Goal: Task Accomplishment & Management: Manage account settings

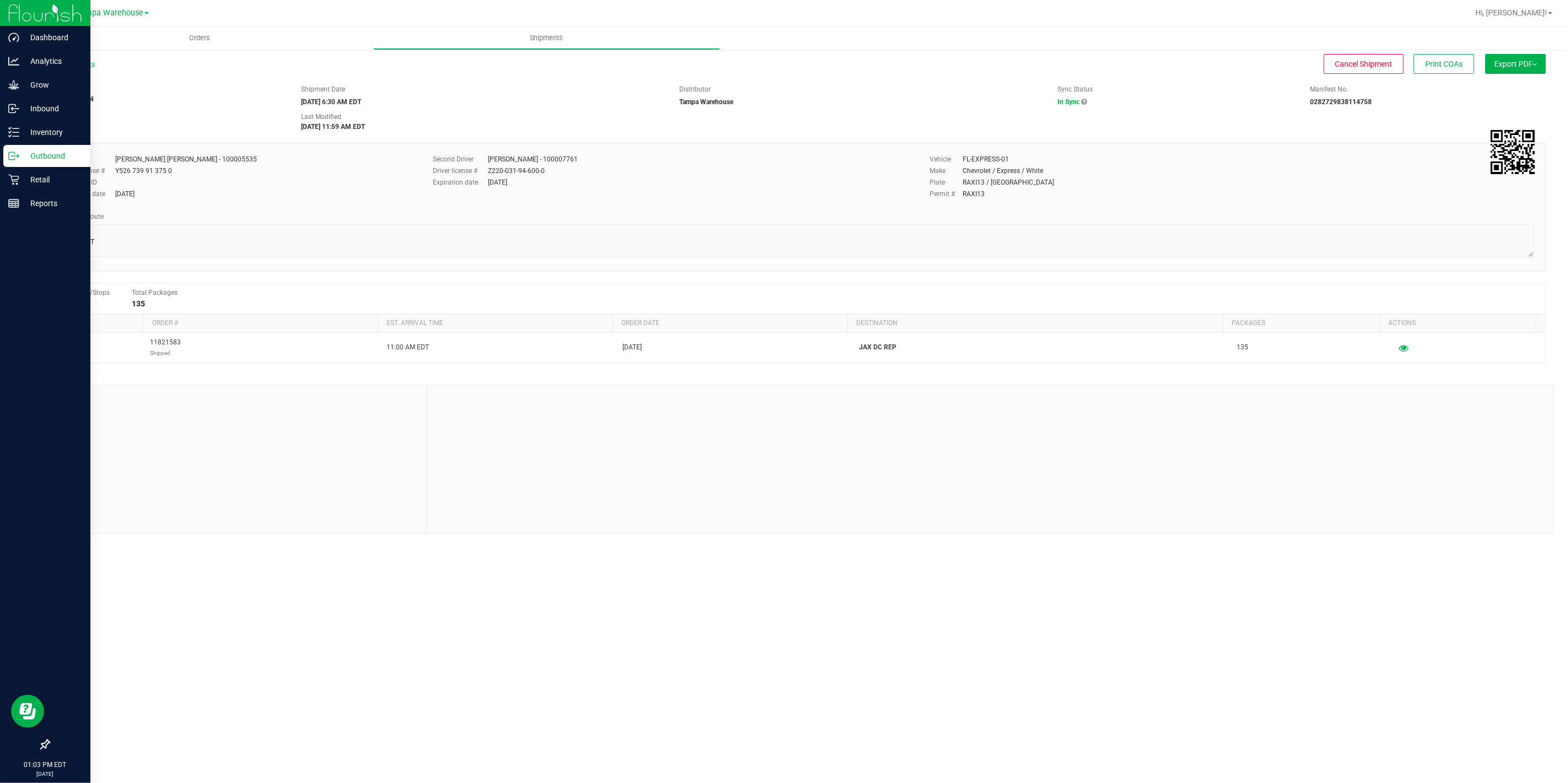
click at [18, 158] on icon at bounding box center [14, 156] width 11 height 11
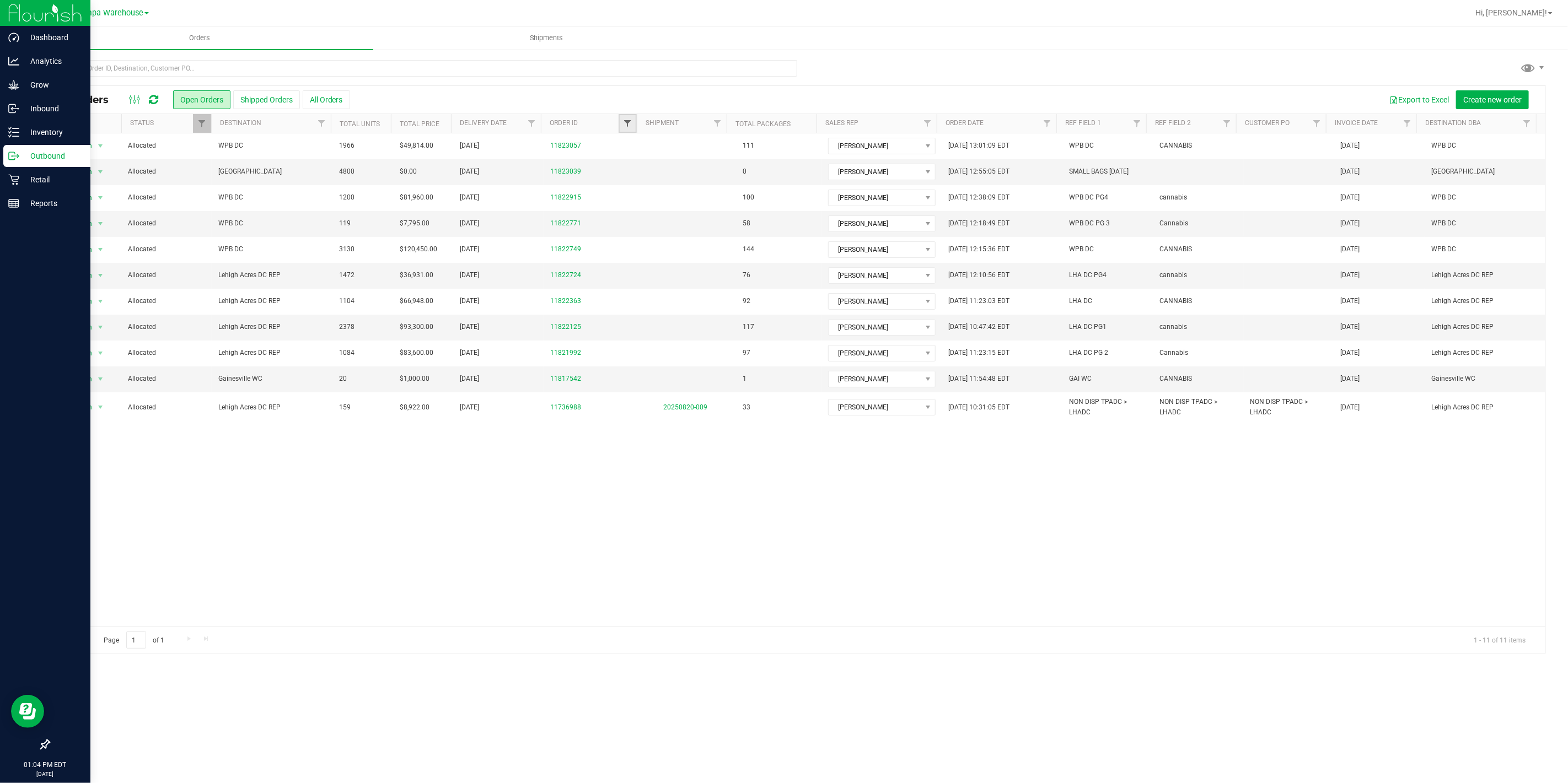
click at [626, 122] on span "Filter" at bounding box center [627, 123] width 9 height 9
type input "2363"
click at [625, 165] on button "Filter" at bounding box center [651, 177] width 53 height 25
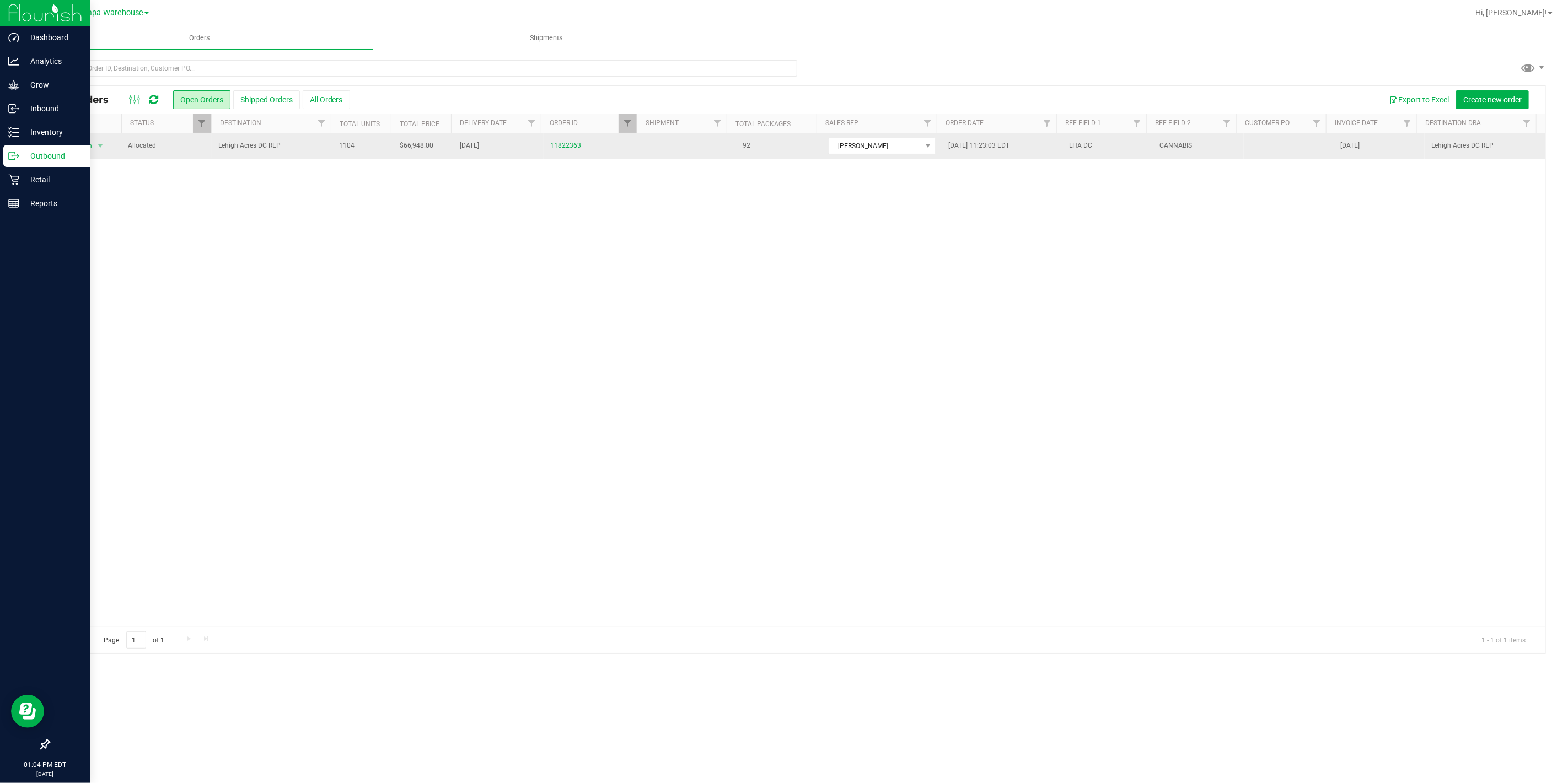
click at [311, 147] on span "Lehigh Acres DC REP" at bounding box center [272, 146] width 108 height 11
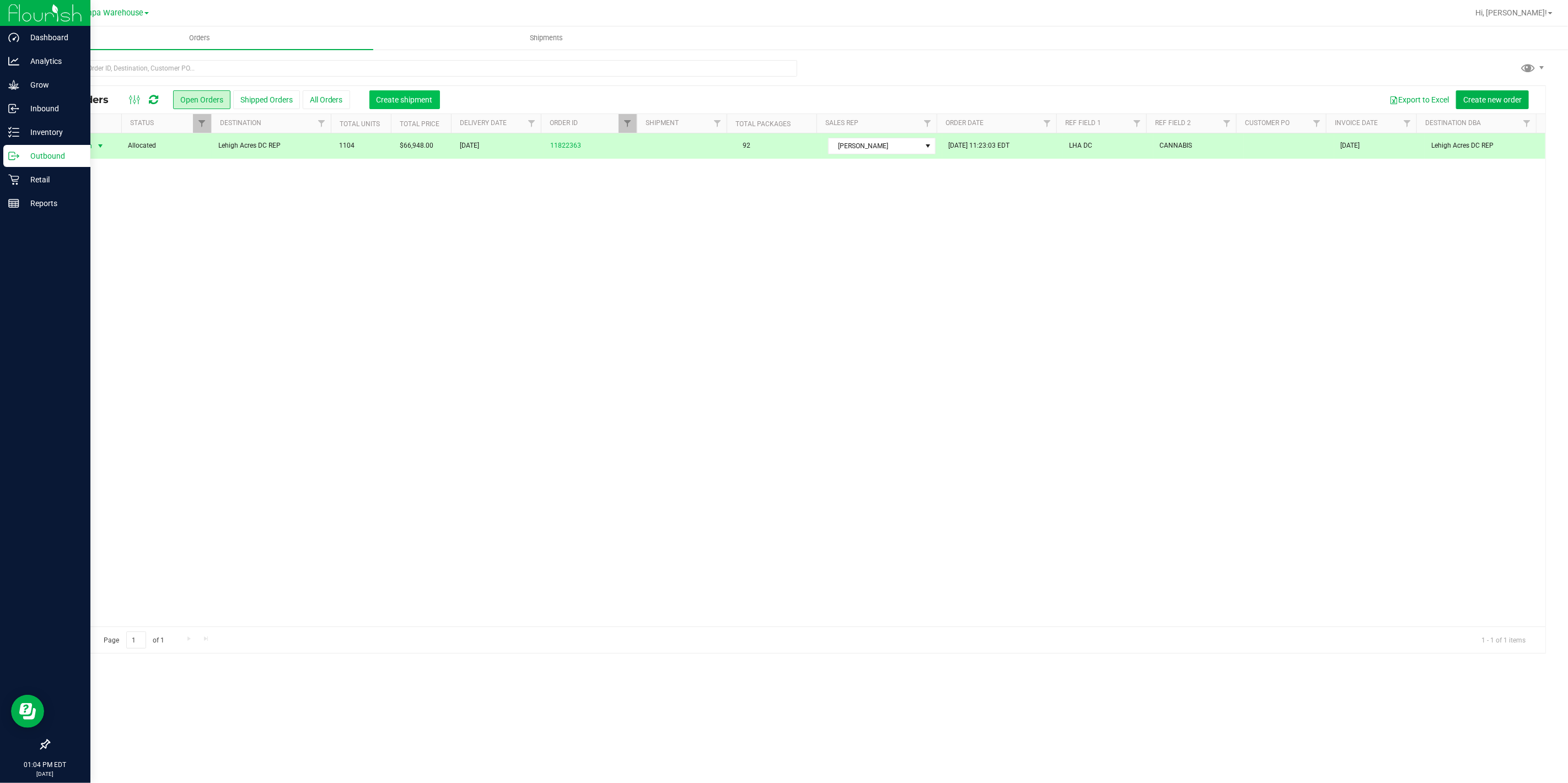
click at [407, 96] on span "Create shipment" at bounding box center [404, 100] width 56 height 9
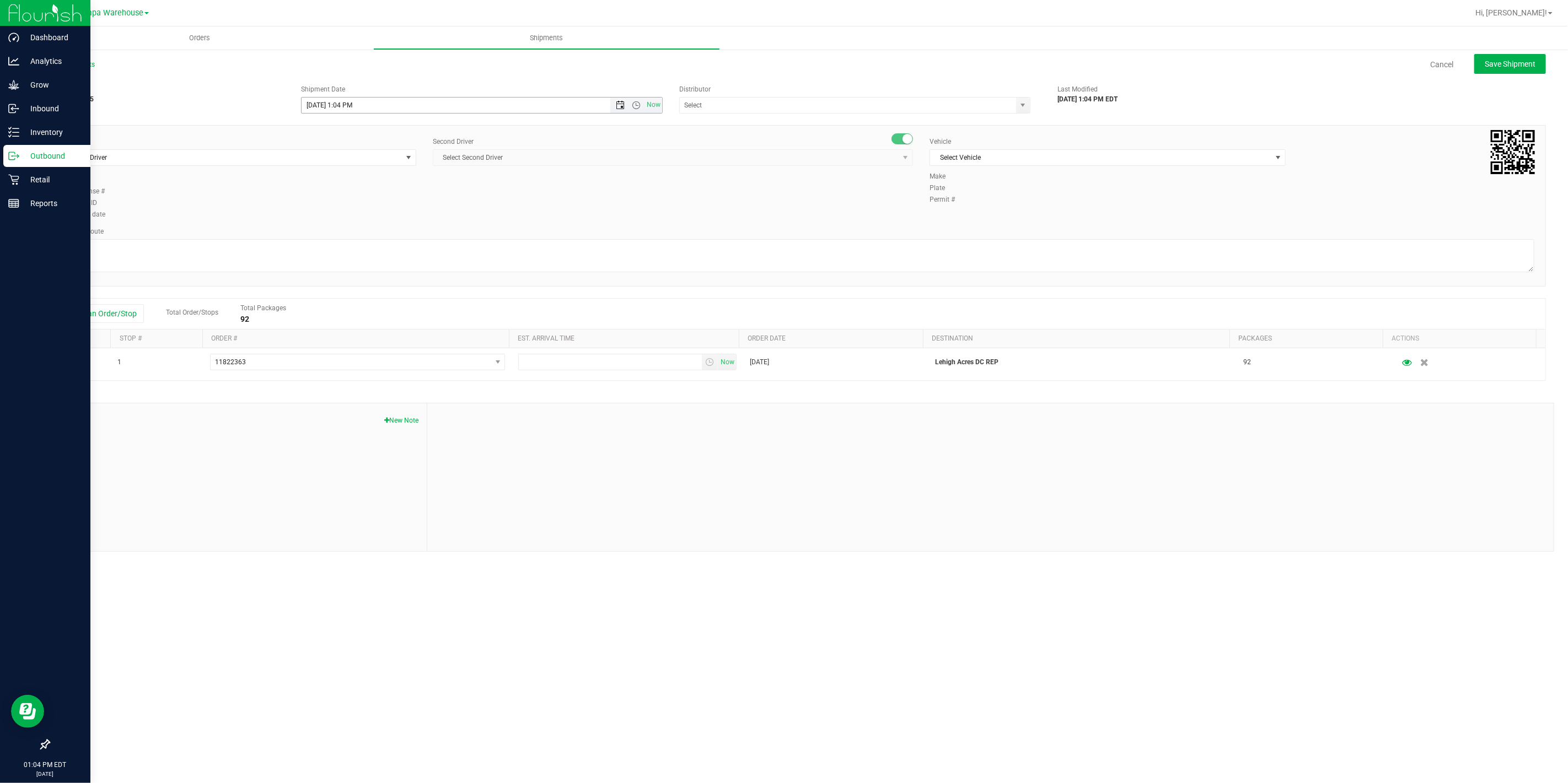
click at [624, 107] on span "Open the date view" at bounding box center [620, 105] width 9 height 9
click at [390, 214] on link "22" at bounding box center [390, 217] width 16 height 17
click at [638, 105] on span "Open the time view" at bounding box center [636, 105] width 9 height 9
click at [347, 123] on li "6:30 AM" at bounding box center [482, 124] width 360 height 14
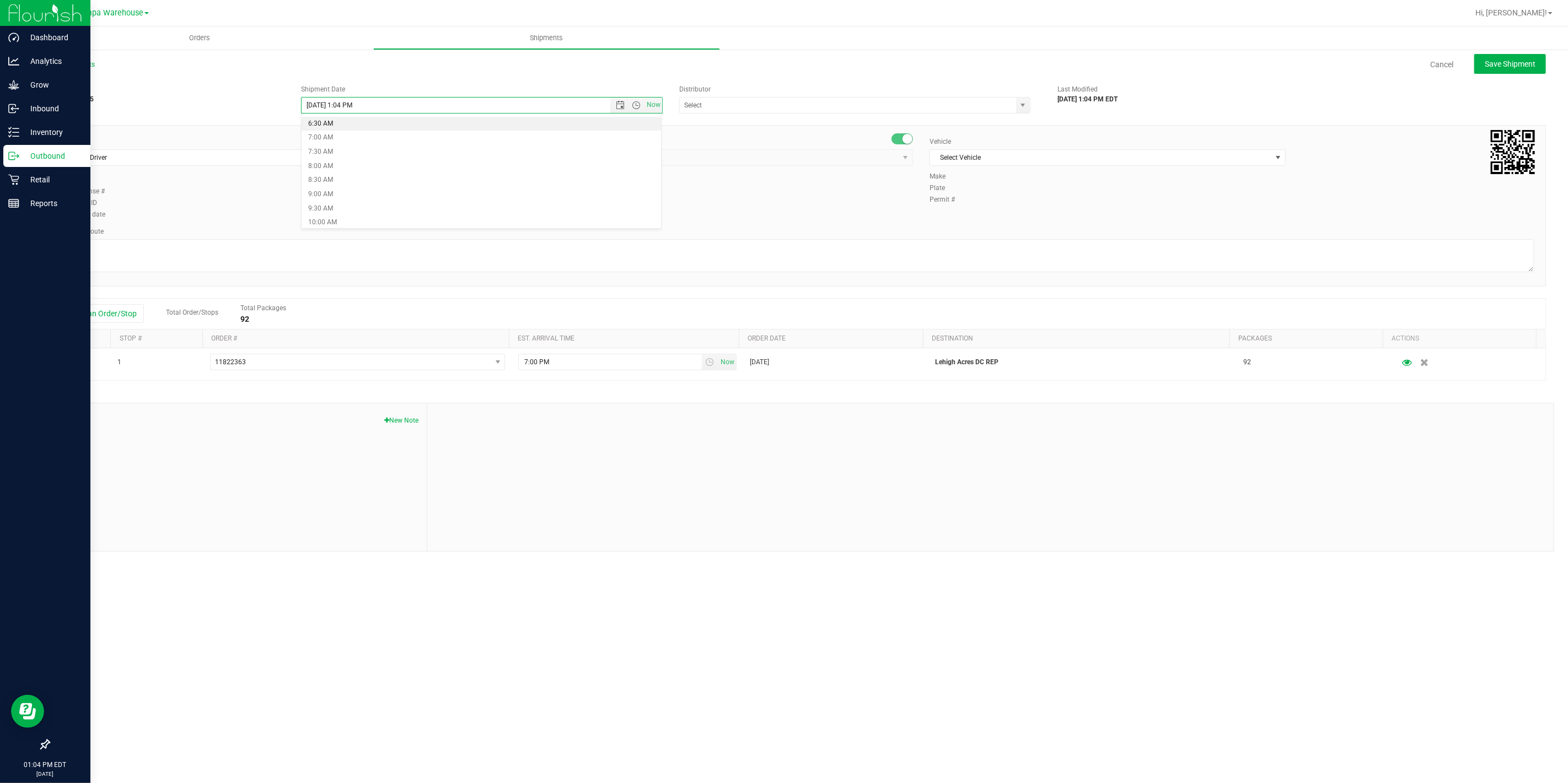
type input "8/22/2025 6:30 AM"
click at [775, 114] on div "Shipment # 20250821-015 Created Shipment Date 8/22/2025 6:30 AM Now Distributor…" at bounding box center [797, 315] width 1497 height 472
drag, startPoint x: 772, startPoint y: 107, endPoint x: 767, endPoint y: 111, distance: 6.4
click at [772, 107] on input "text" at bounding box center [842, 105] width 326 height 16
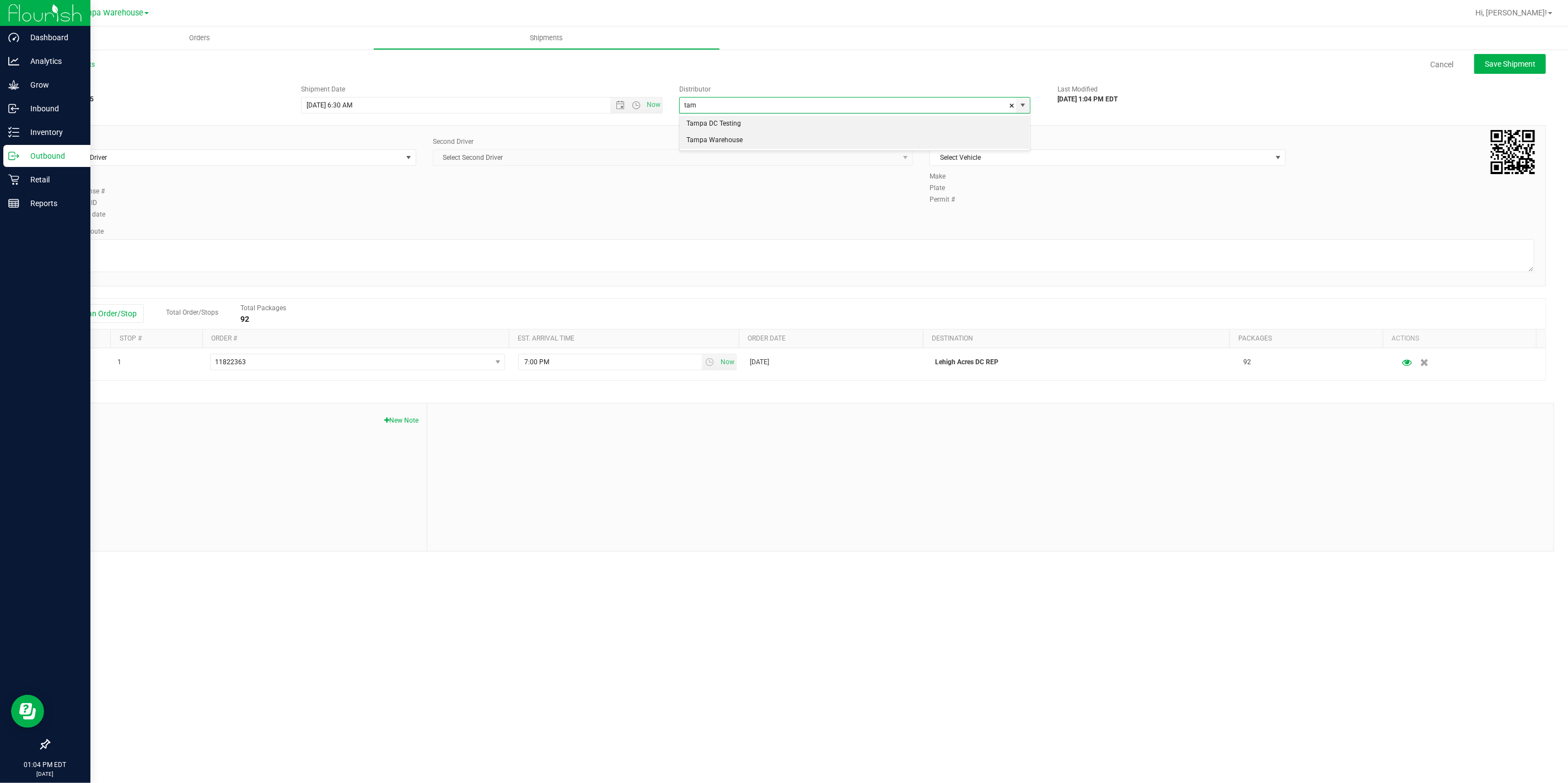
click at [714, 142] on li "Tampa Warehouse" at bounding box center [854, 140] width 350 height 16
type input "Tampa Warehouse"
click at [342, 159] on span "Select Driver" at bounding box center [231, 157] width 341 height 16
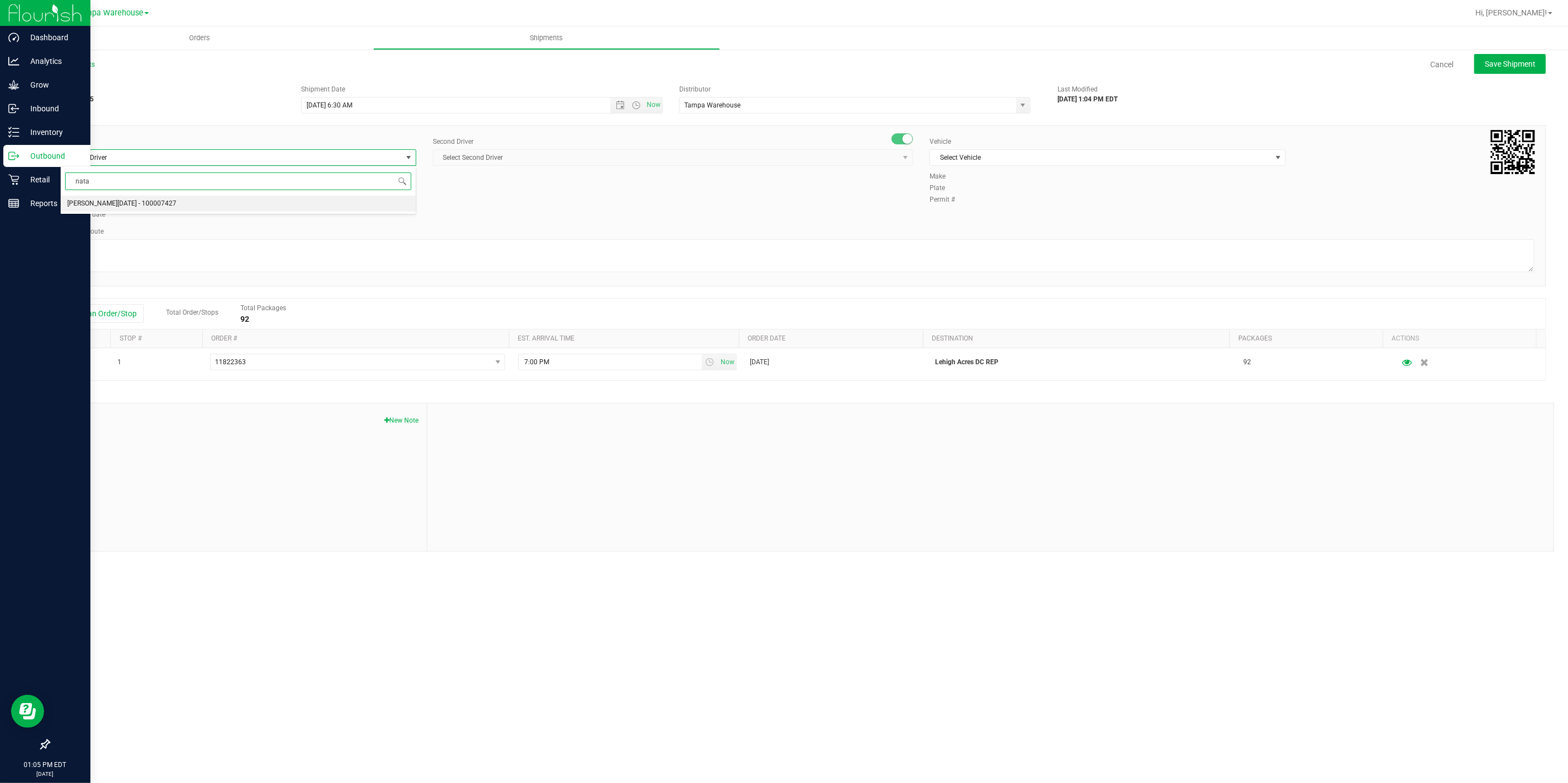
click at [175, 204] on li "Anthony Natale - 100007427" at bounding box center [238, 204] width 355 height 16
type input "nata"
click at [654, 155] on span "Select Second Driver" at bounding box center [666, 157] width 465 height 16
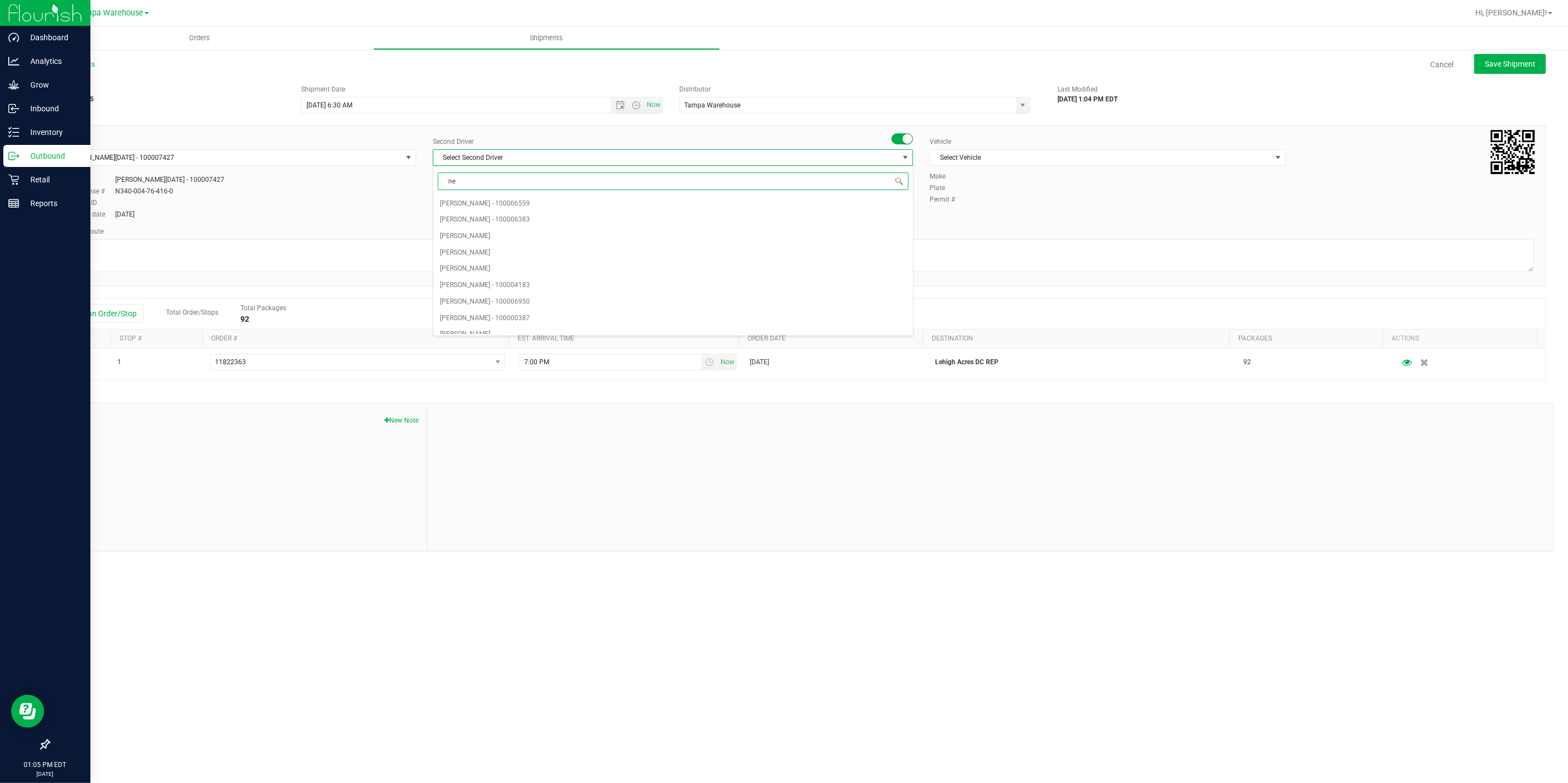
type input "ner"
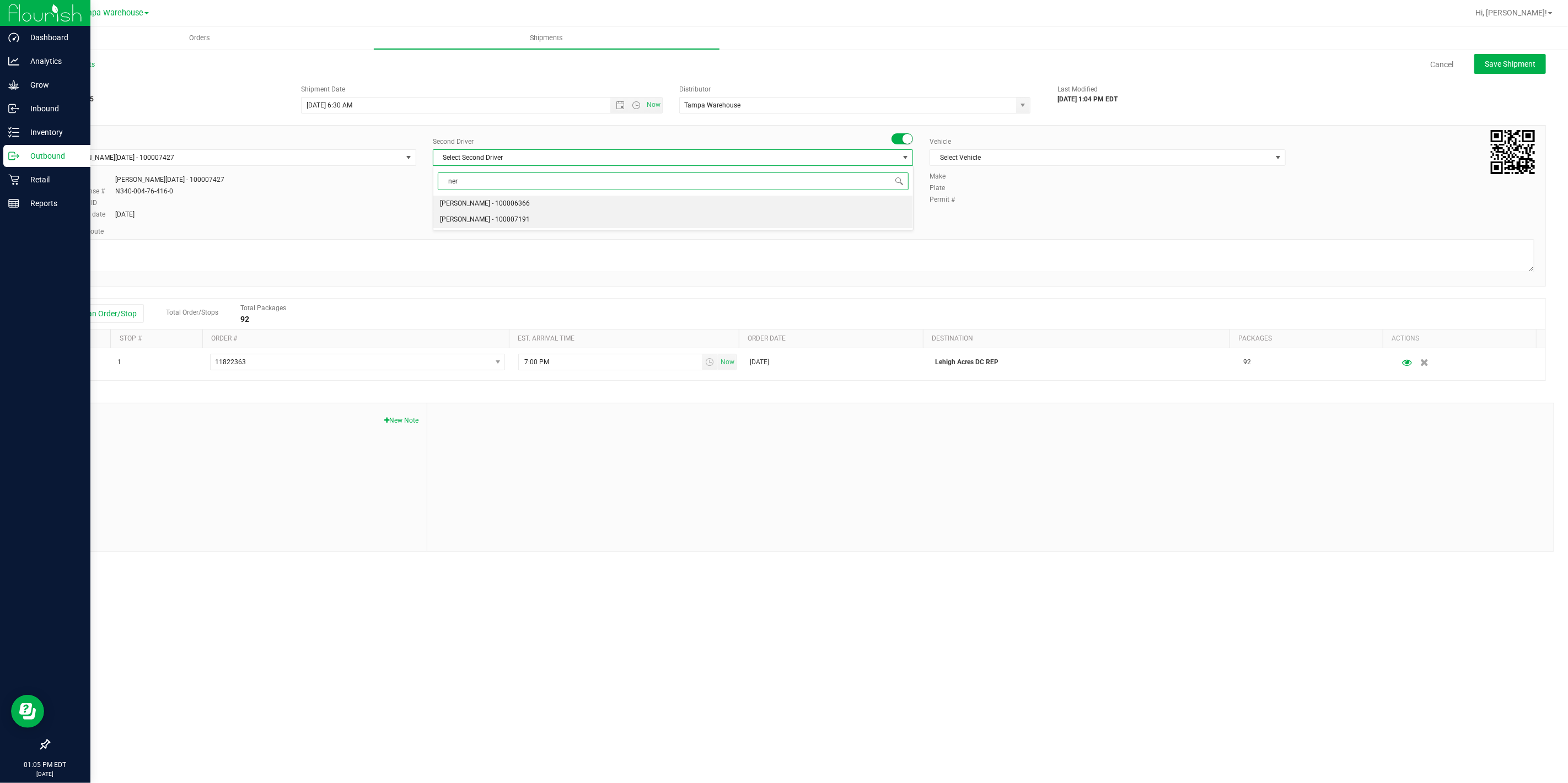
click at [499, 215] on span "Nicholas Pinero - 100007191" at bounding box center [485, 219] width 90 height 14
click at [1099, 161] on span "Select Vehicle" at bounding box center [1100, 157] width 341 height 16
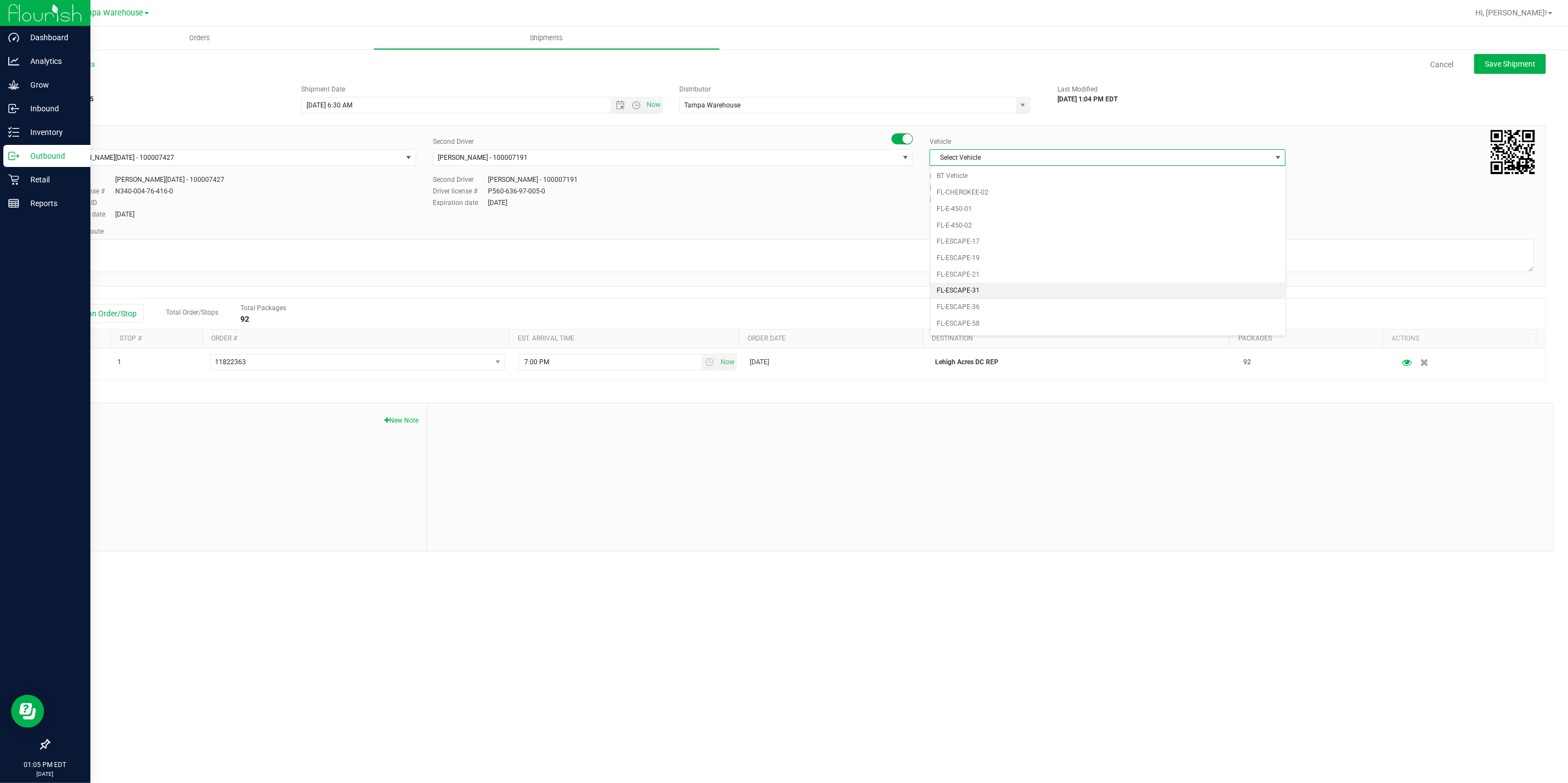
scroll to position [134, 0]
click at [1023, 319] on li "FL-EXPRESS-03" at bounding box center [1108, 320] width 355 height 16
click at [946, 253] on textarea at bounding box center [797, 256] width 1474 height 33
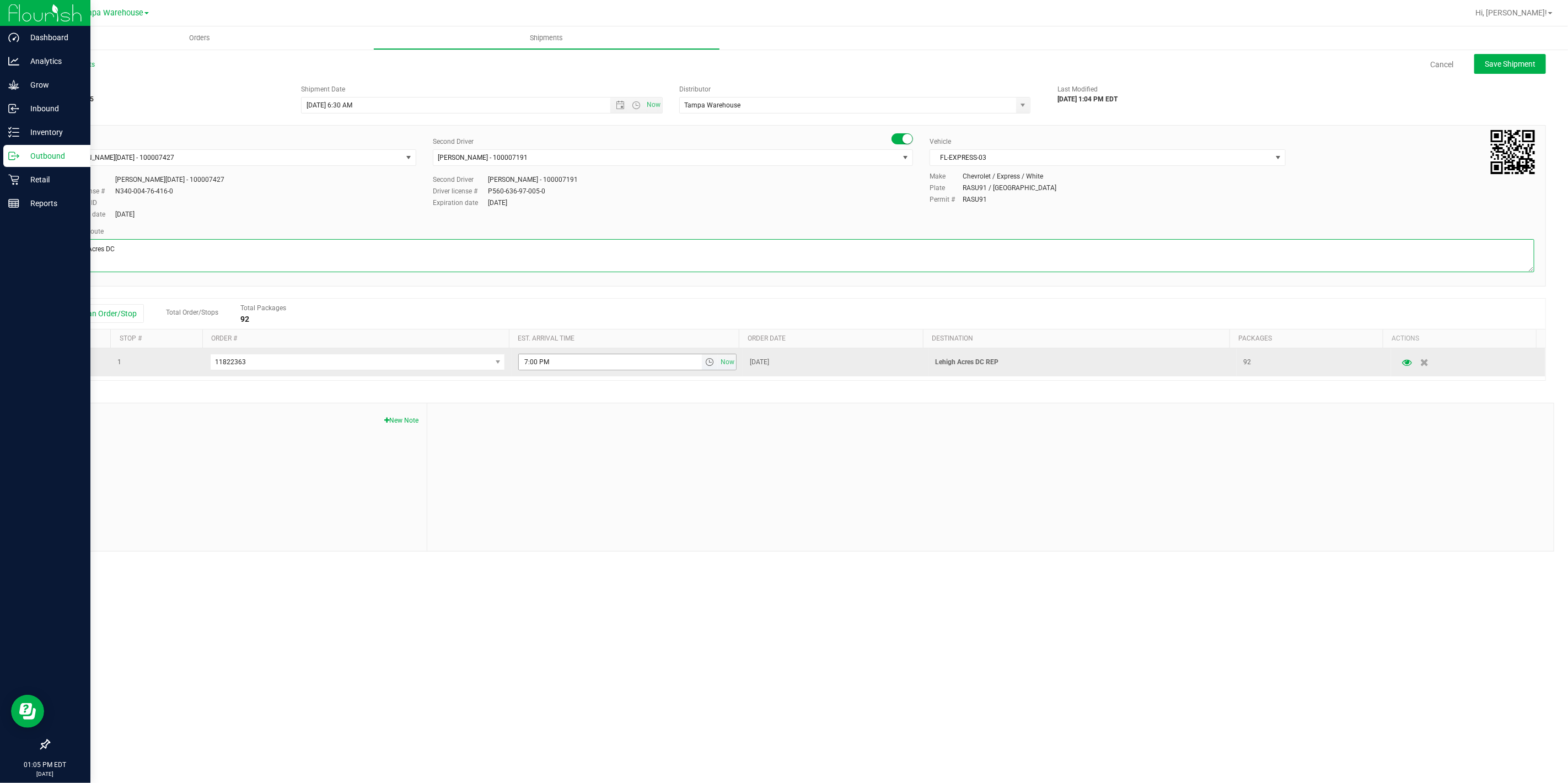
type textarea "Lehigh Acres DC 3 Total"
drag, startPoint x: 601, startPoint y: 369, endPoint x: 471, endPoint y: 369, distance: 130.0
click at [472, 369] on tr "1 11822363 11823057 11823039 11822915 11822771 11822749 11822724 11821992 11822…" at bounding box center [797, 362] width 1496 height 28
paste input "11:00 A"
type input "11:00 AM"
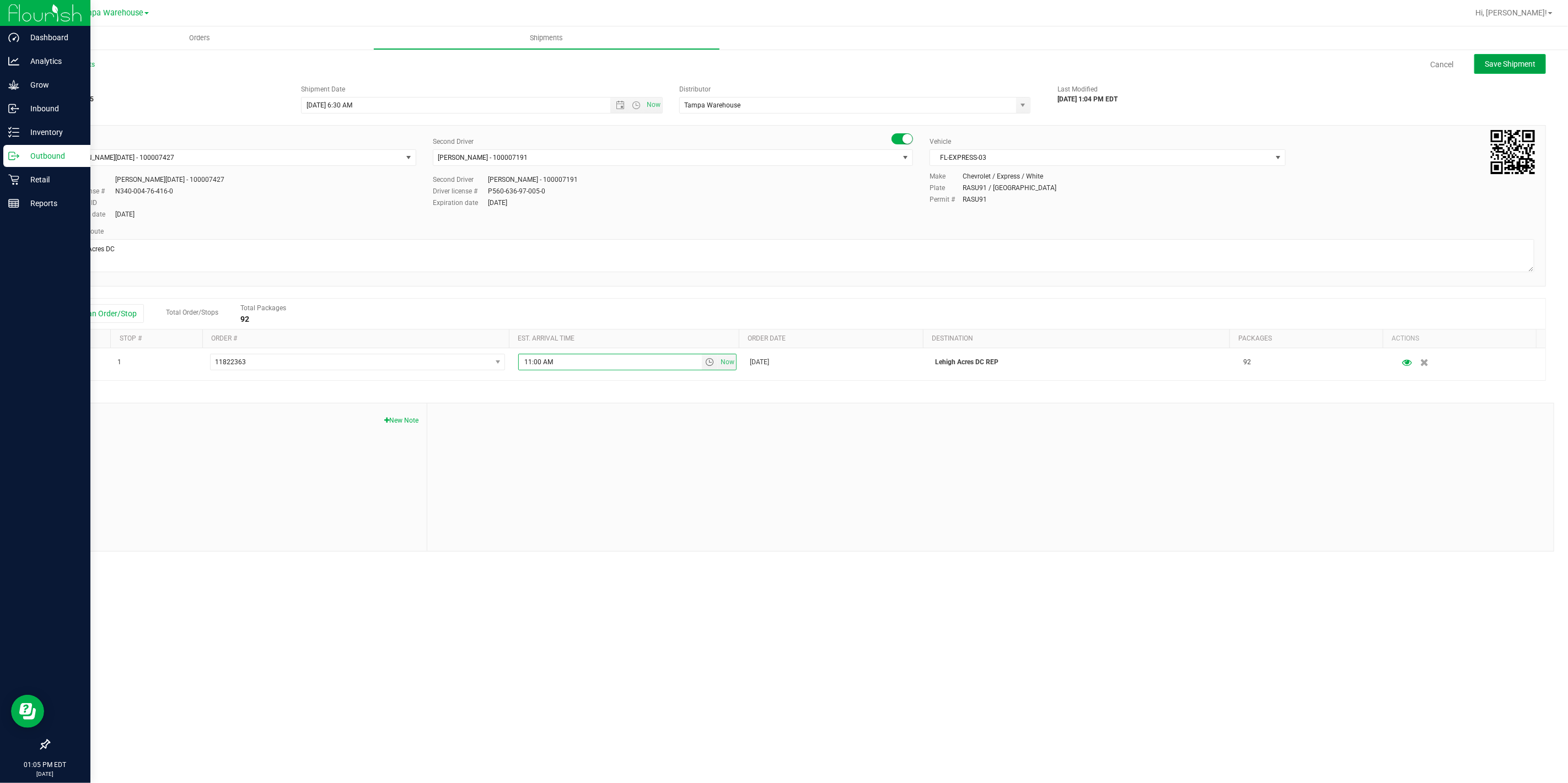
click at [1511, 61] on span "Save Shipment" at bounding box center [1510, 64] width 51 height 9
type input "8/22/2025 10:30 AM"
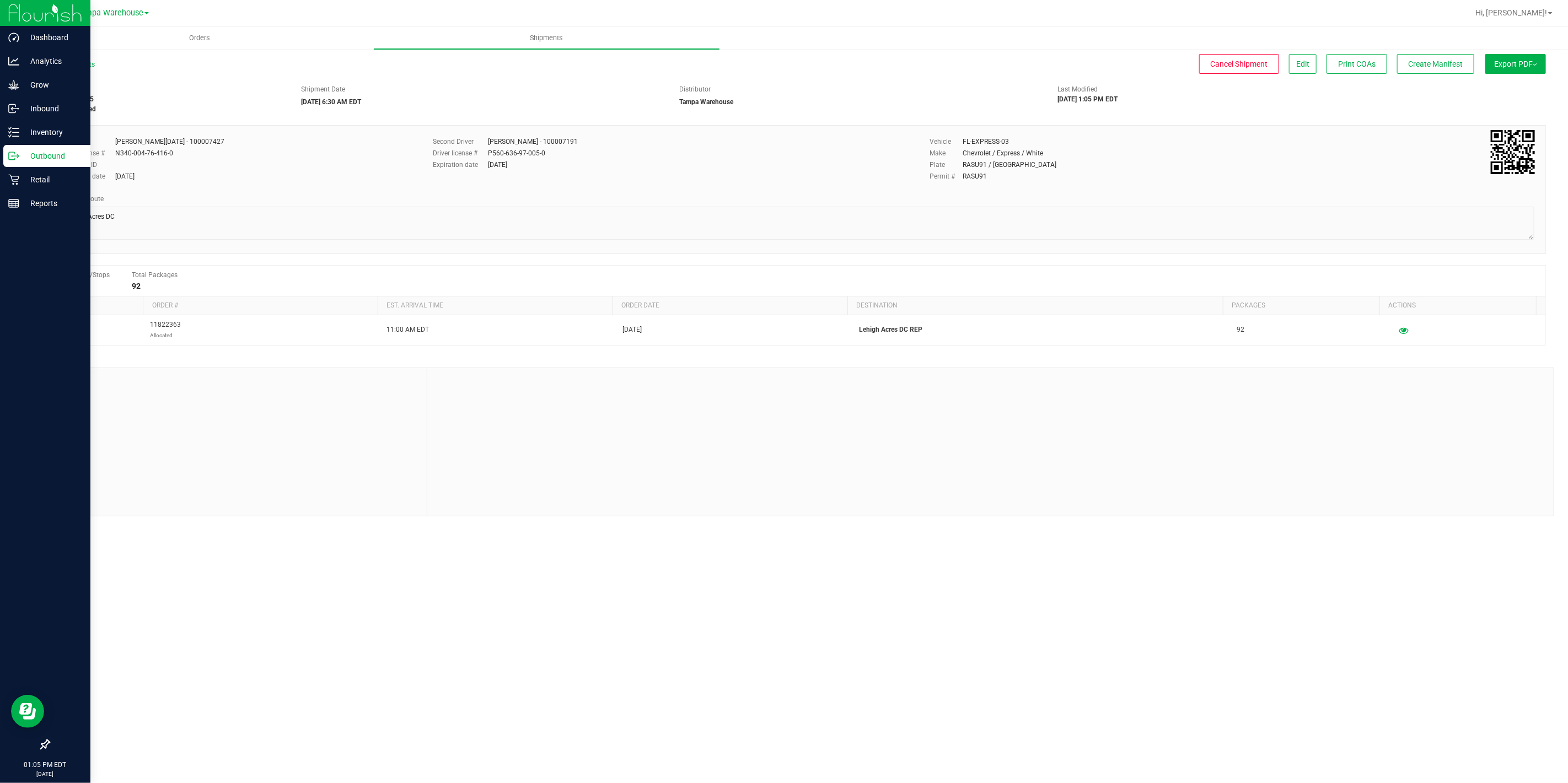
click at [1511, 61] on button "Export PDF" at bounding box center [1515, 64] width 60 height 20
click at [1509, 87] on span "Manifest by Package ID" at bounding box center [1499, 88] width 70 height 8
click at [19, 159] on p "Outbound" at bounding box center [52, 156] width 66 height 13
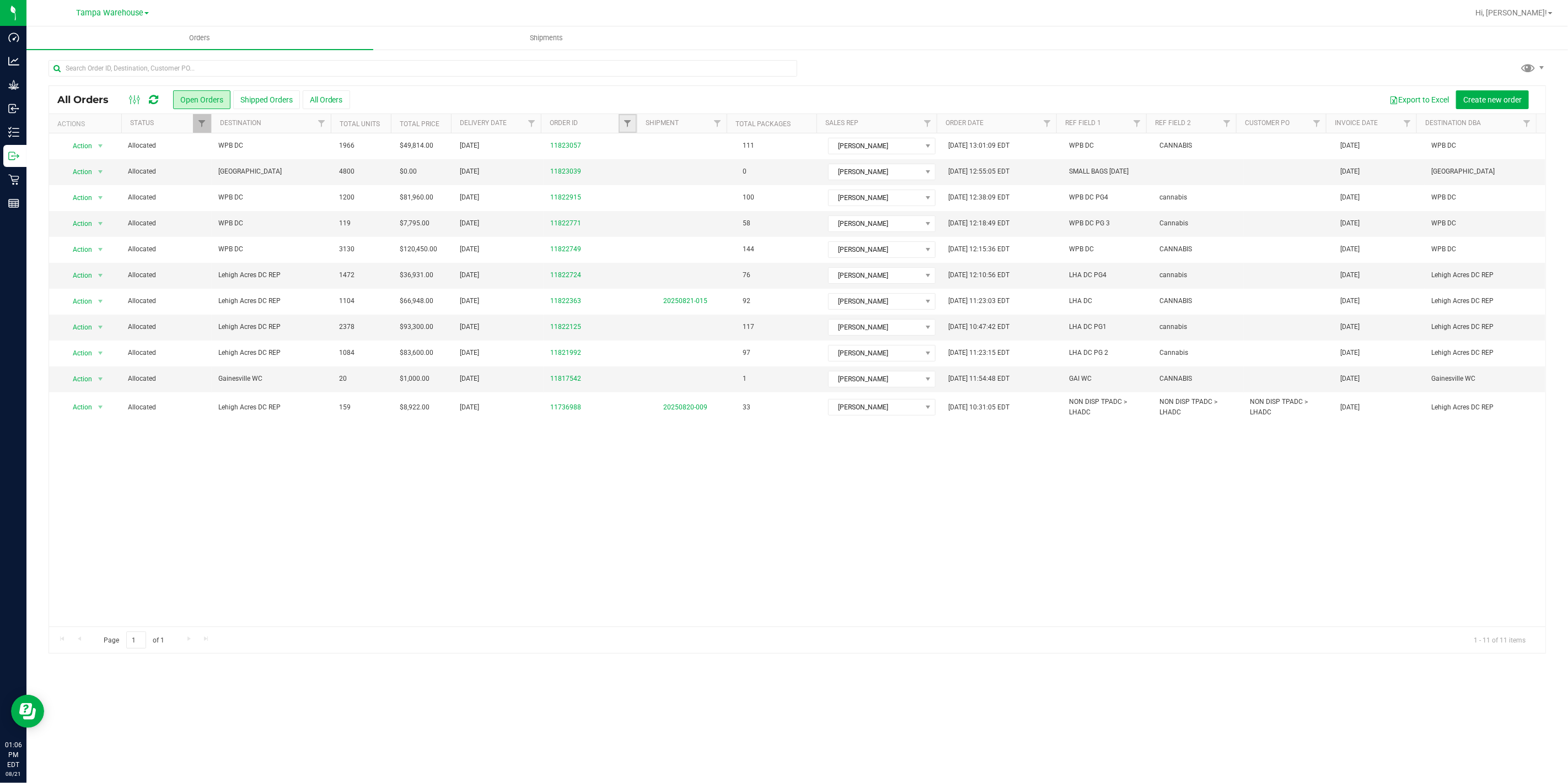
click at [620, 124] on link "Filter" at bounding box center [627, 123] width 18 height 19
type input "1992"
click at [647, 177] on button "Filter" at bounding box center [651, 177] width 53 height 25
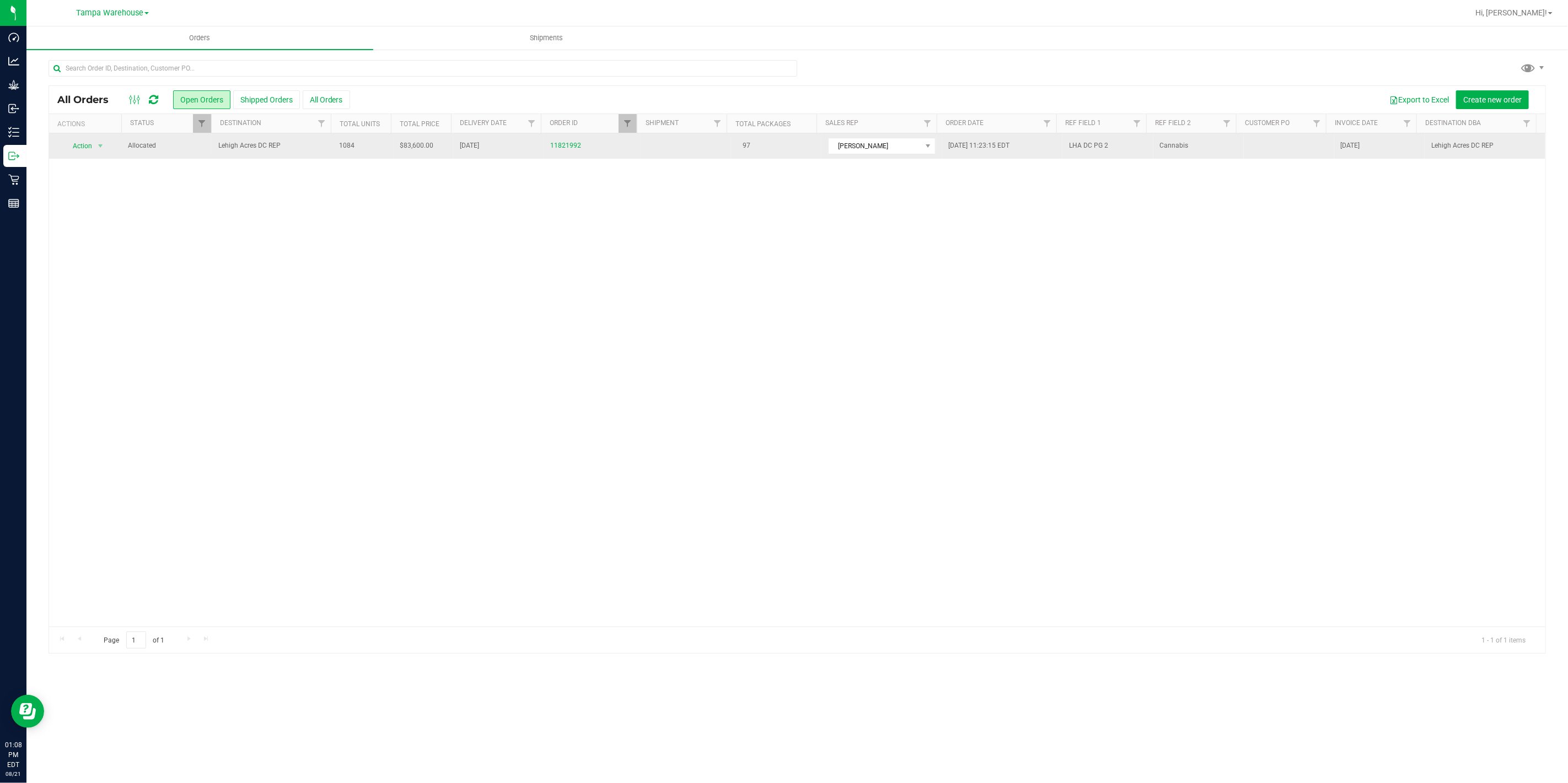
click at [387, 148] on td "1084" at bounding box center [363, 146] width 60 height 25
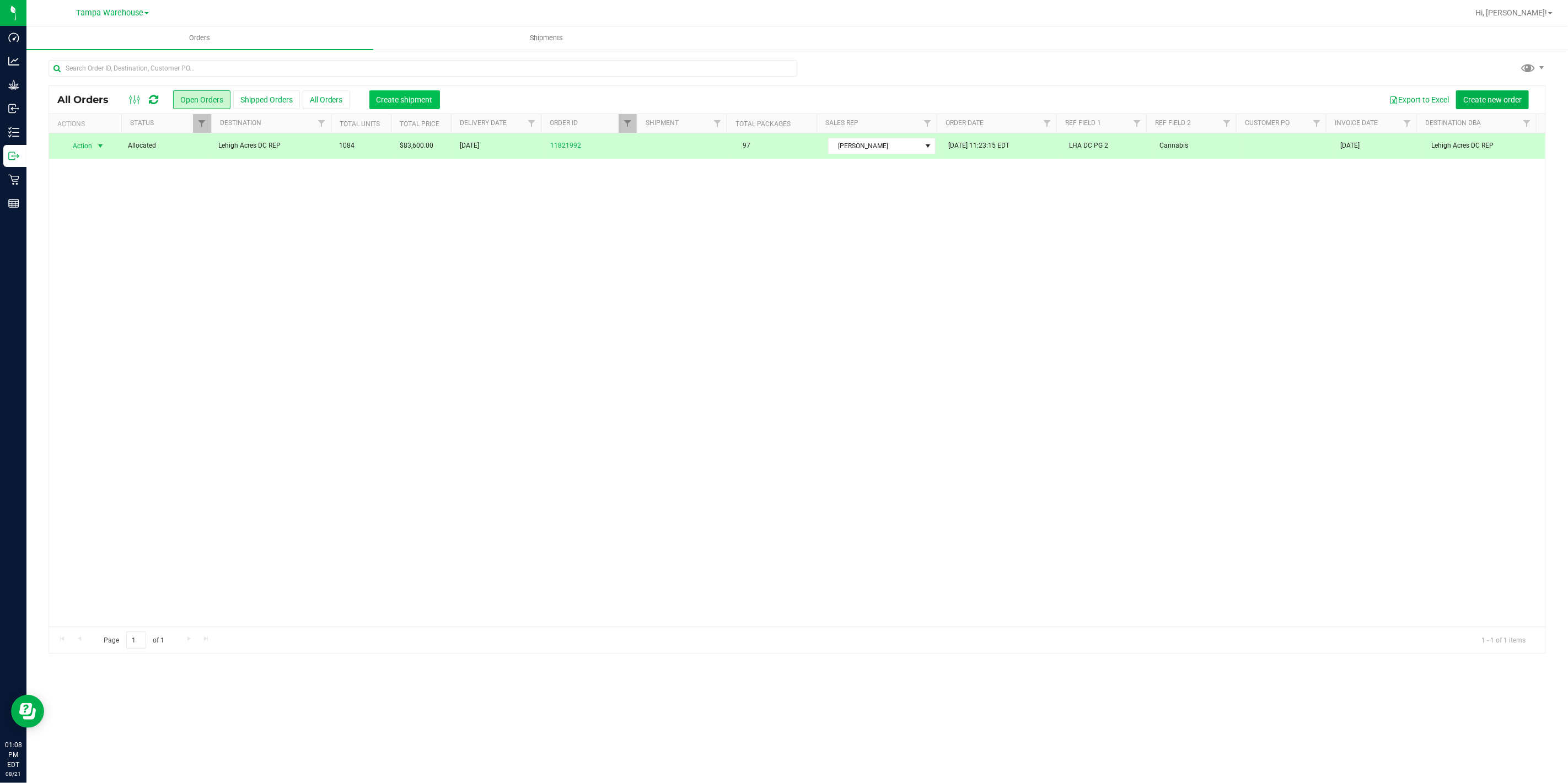
click at [409, 96] on span "Create shipment" at bounding box center [404, 100] width 56 height 9
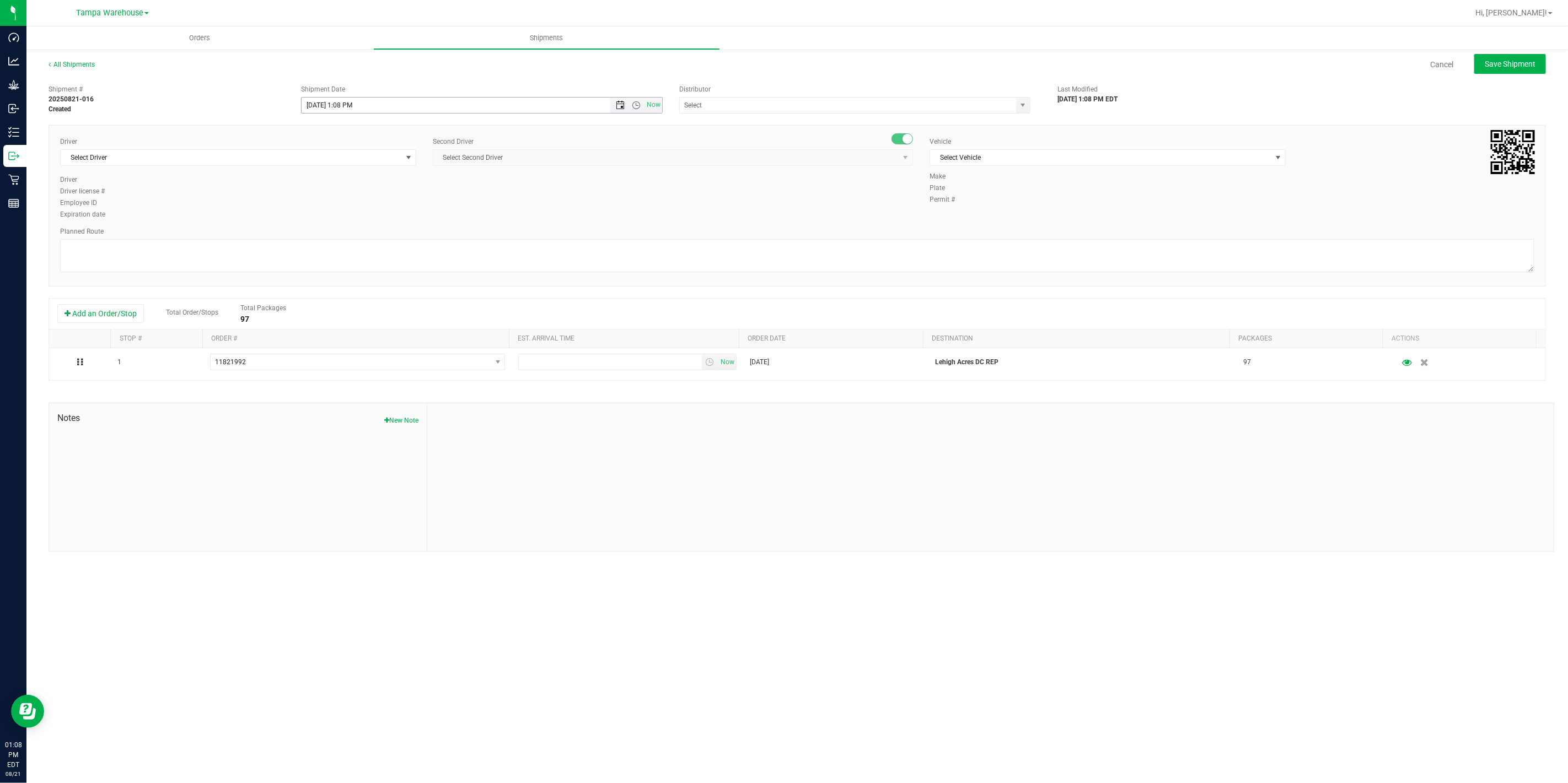
click at [616, 102] on span "Open the date view" at bounding box center [620, 105] width 9 height 9
click at [397, 217] on link "22" at bounding box center [390, 217] width 16 height 17
click at [636, 105] on span "Open the time view" at bounding box center [636, 105] width 9 height 9
click at [440, 182] on li "6:30 AM" at bounding box center [482, 185] width 360 height 14
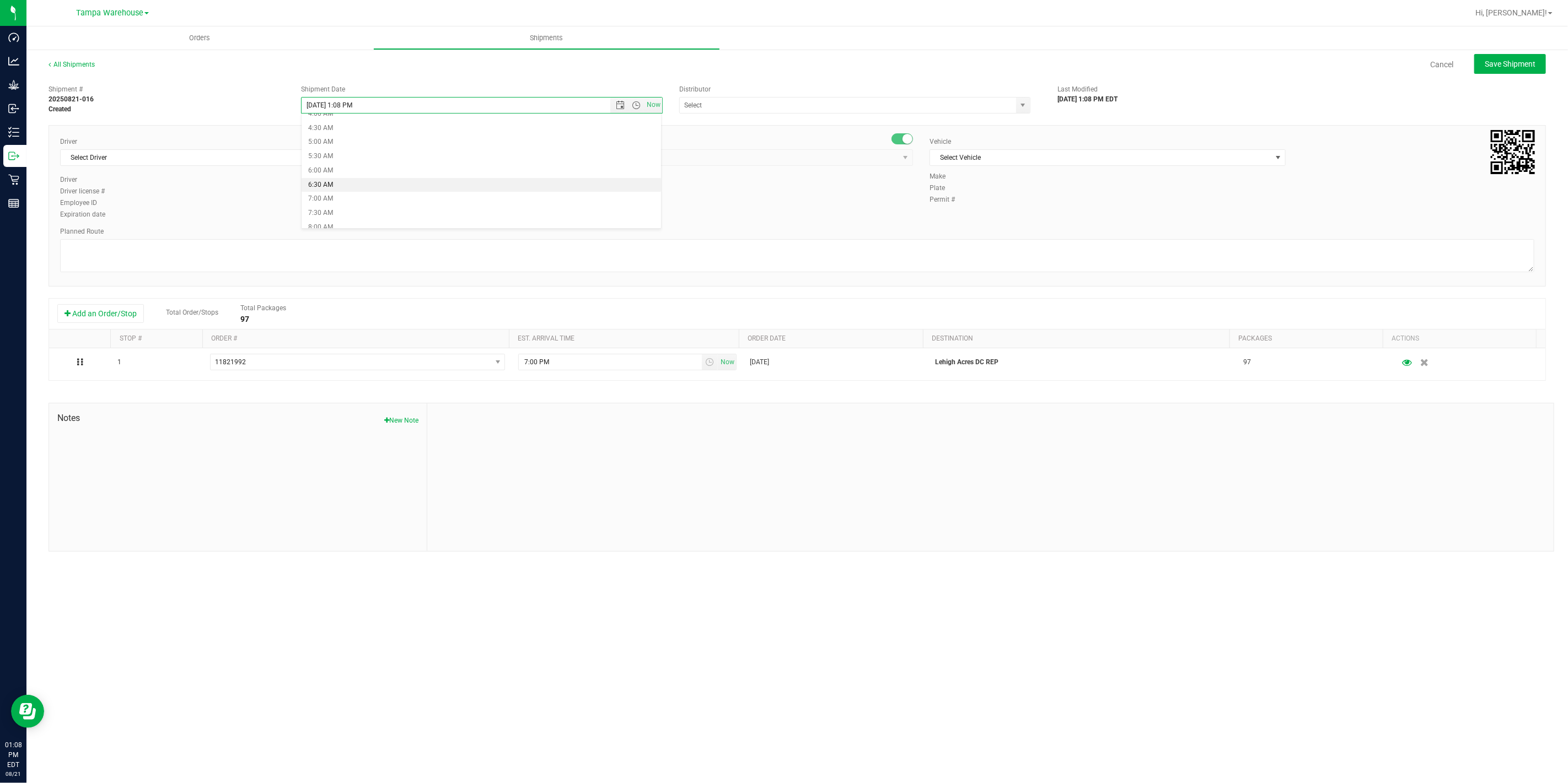
type input "8/22/2025 6:30 AM"
click at [818, 107] on input "text" at bounding box center [842, 105] width 326 height 16
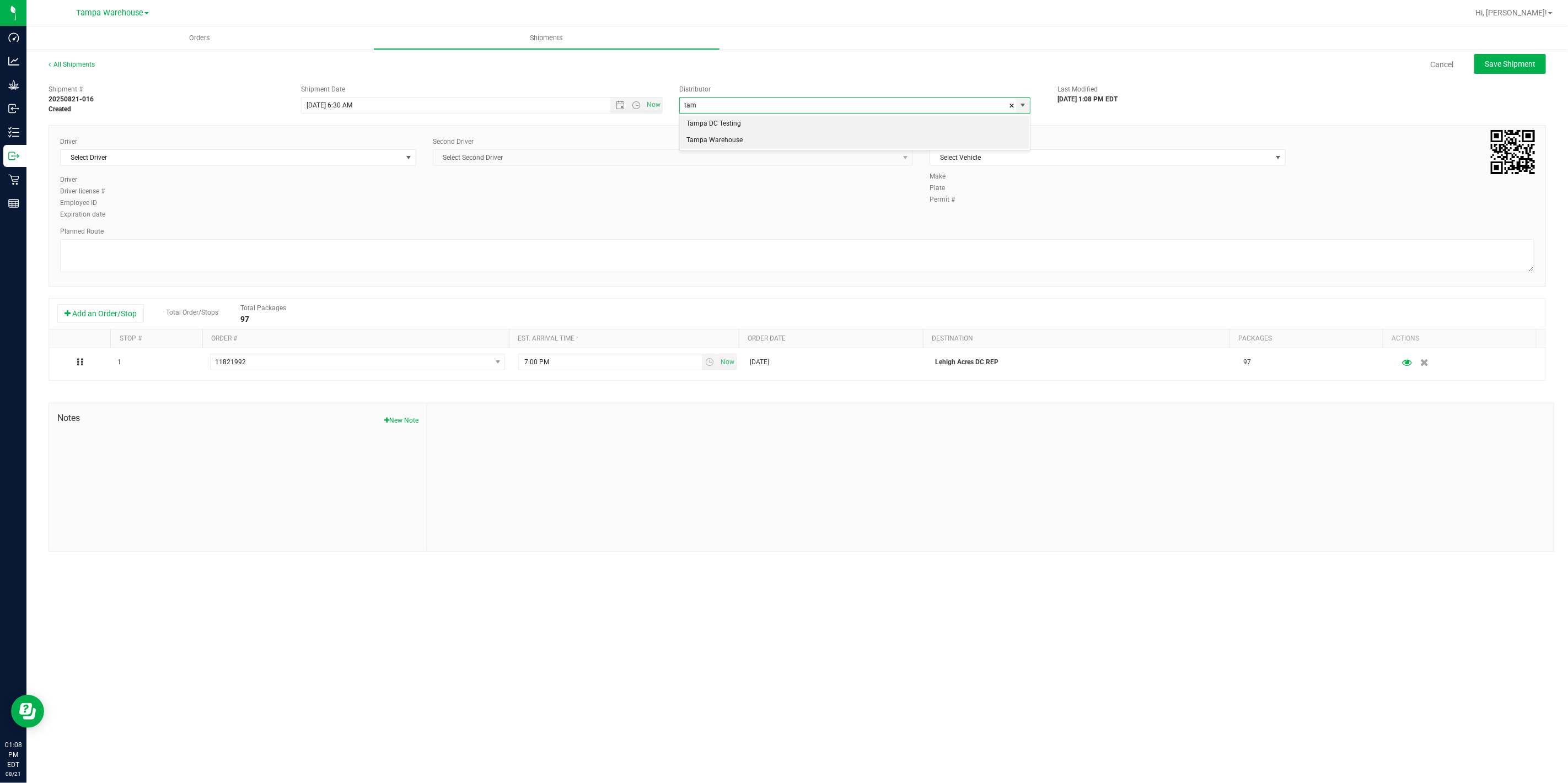
click at [797, 140] on li "Tampa Warehouse" at bounding box center [854, 140] width 350 height 16
type input "Tampa Warehouse"
click at [210, 160] on span "Select Driver" at bounding box center [231, 157] width 341 height 16
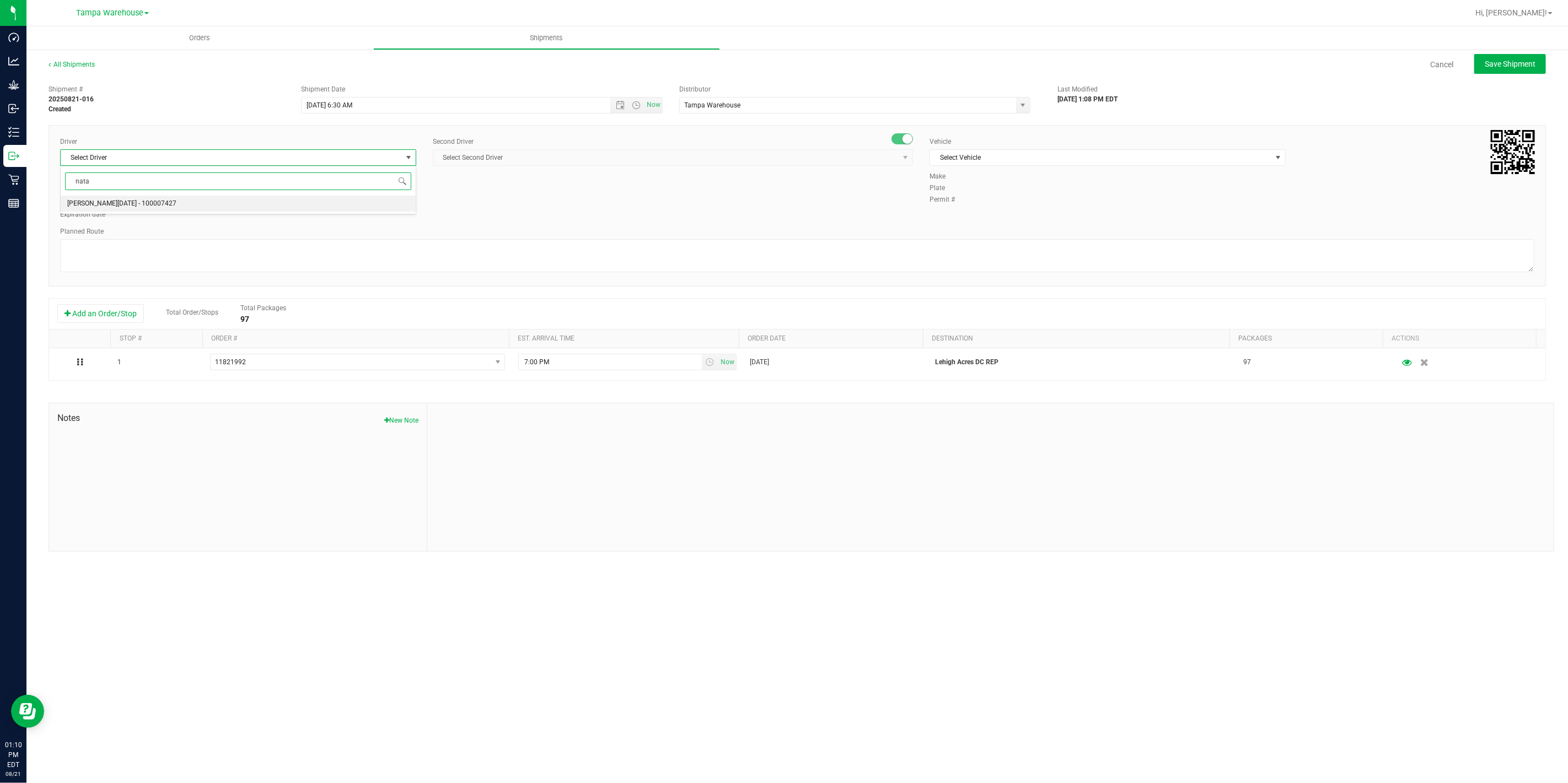
click at [243, 201] on li "Anthony Natale - 100007427" at bounding box center [238, 204] width 355 height 16
type input "nata"
click at [594, 164] on span "Select Second Driver" at bounding box center [666, 157] width 465 height 16
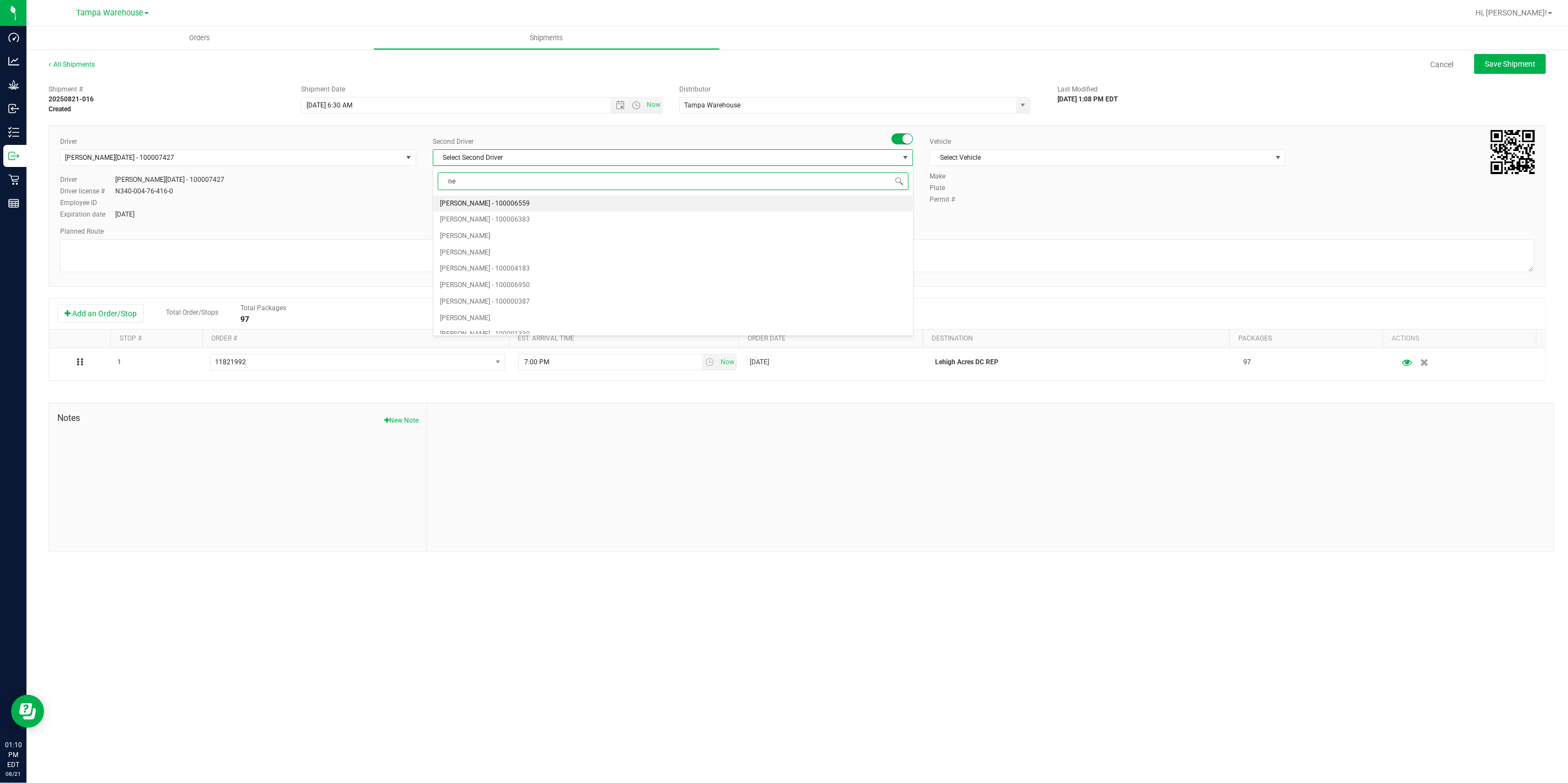
type input "ner"
click at [516, 217] on span "Nicholas Pinero - 100007191" at bounding box center [485, 219] width 90 height 14
click at [1076, 162] on span "Select Vehicle" at bounding box center [1100, 157] width 341 height 16
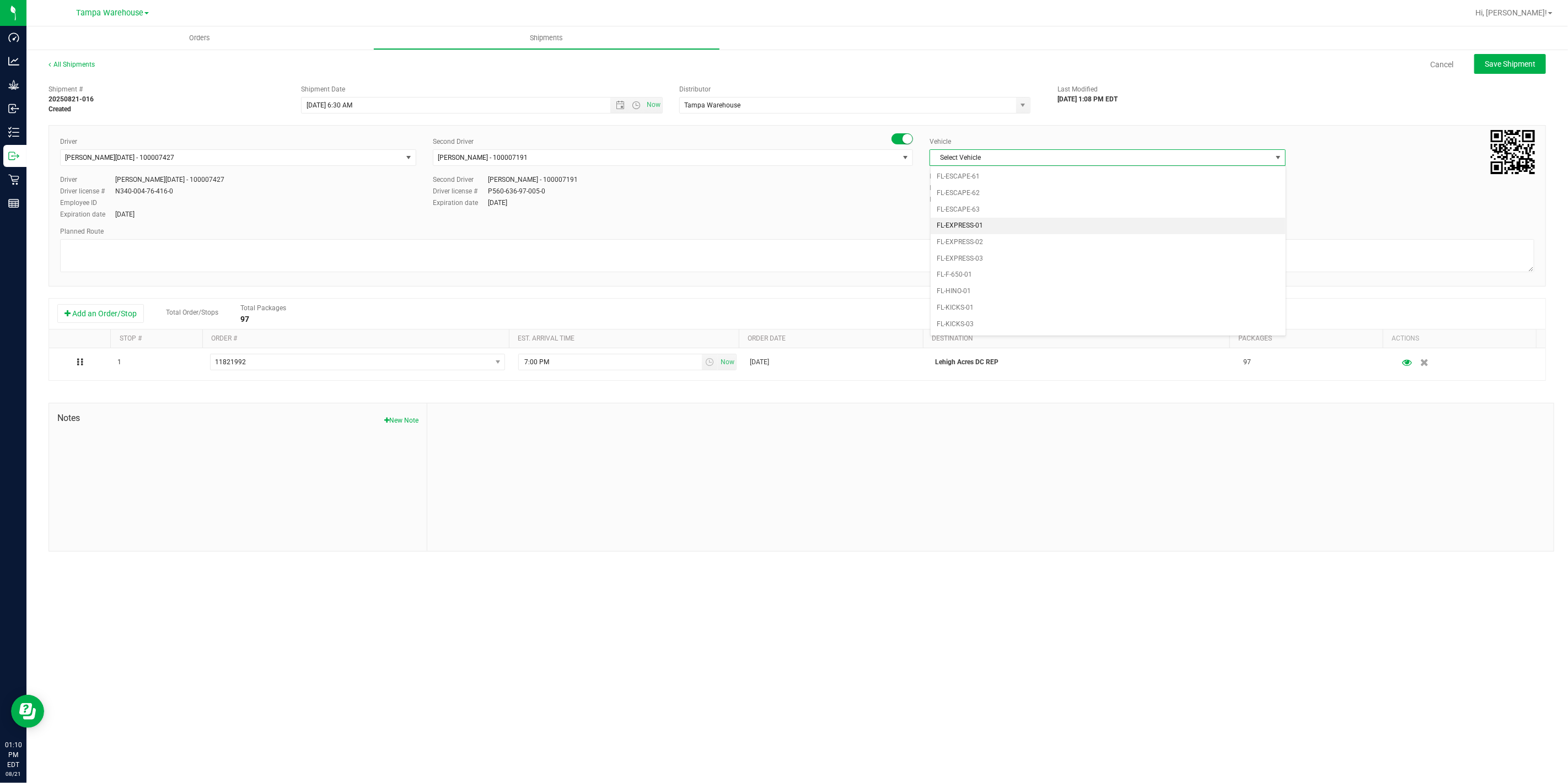
scroll to position [208, 0]
click at [1017, 246] on li "FL-EXPRESS-03" at bounding box center [1108, 248] width 355 height 16
click at [992, 248] on textarea at bounding box center [797, 256] width 1474 height 33
click at [218, 260] on textarea at bounding box center [797, 256] width 1474 height 33
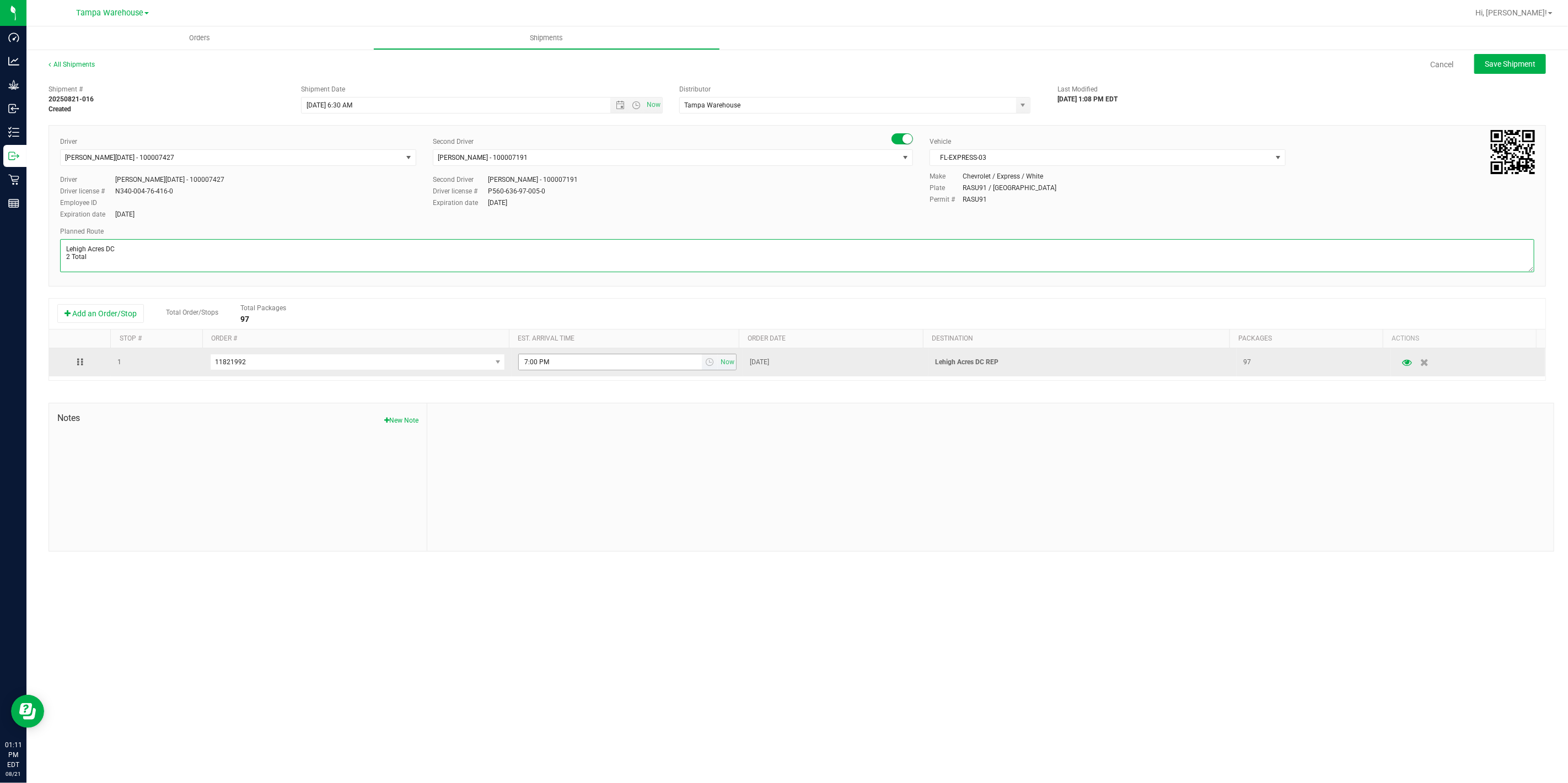
type textarea "Lehigh Acres DC 2 Total"
drag, startPoint x: 559, startPoint y: 366, endPoint x: 487, endPoint y: 360, distance: 72.2
click at [487, 360] on tr "1 11821992 11823057 11823039 11822915 11822771 11822749 11822724 11821992 11822…" at bounding box center [797, 362] width 1496 height 28
paste input "11:00 A"
type input "11:00 AM"
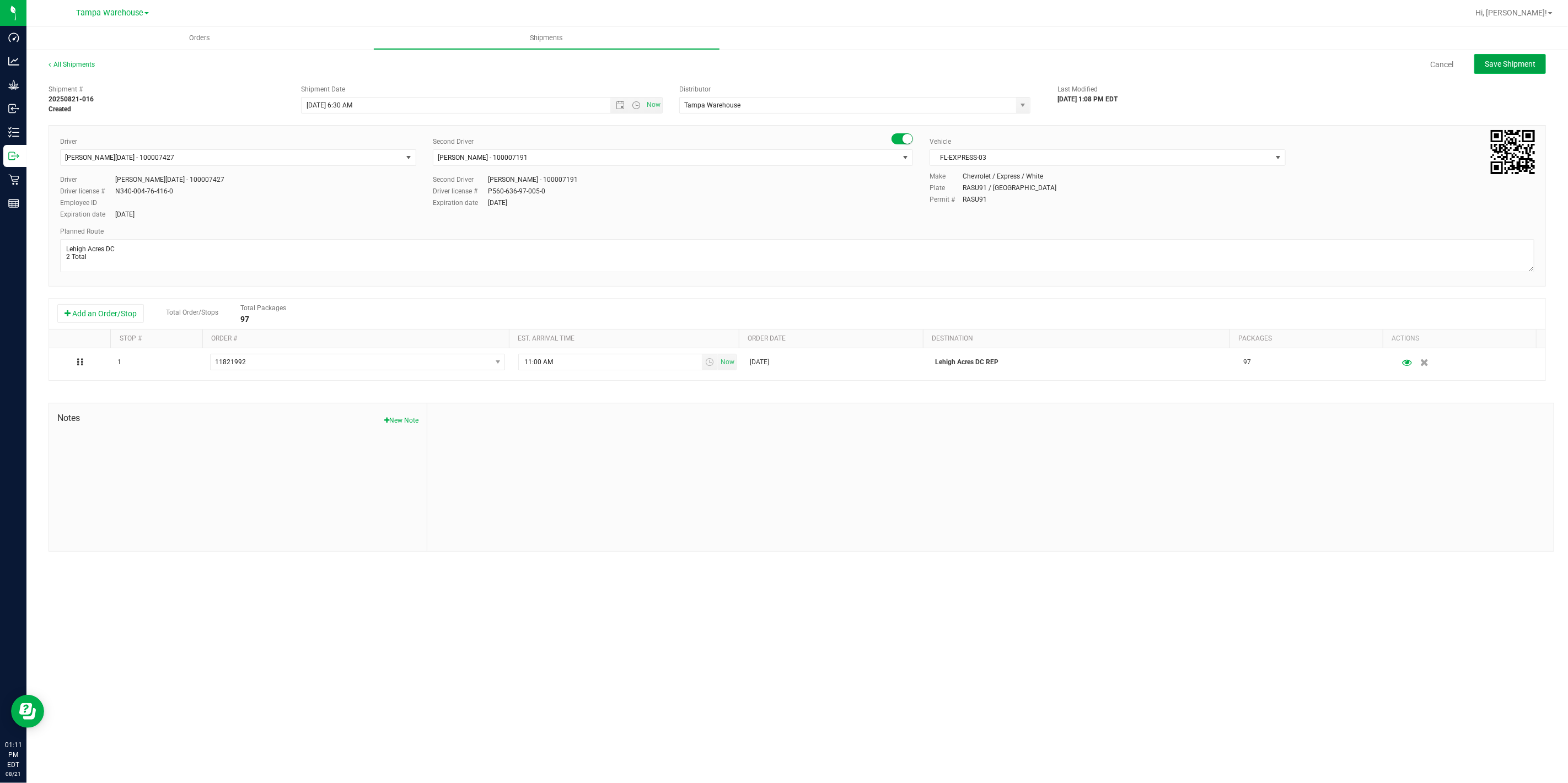
click at [1515, 68] on button "Save Shipment" at bounding box center [1510, 64] width 72 height 20
type input "8/22/2025 10:30 AM"
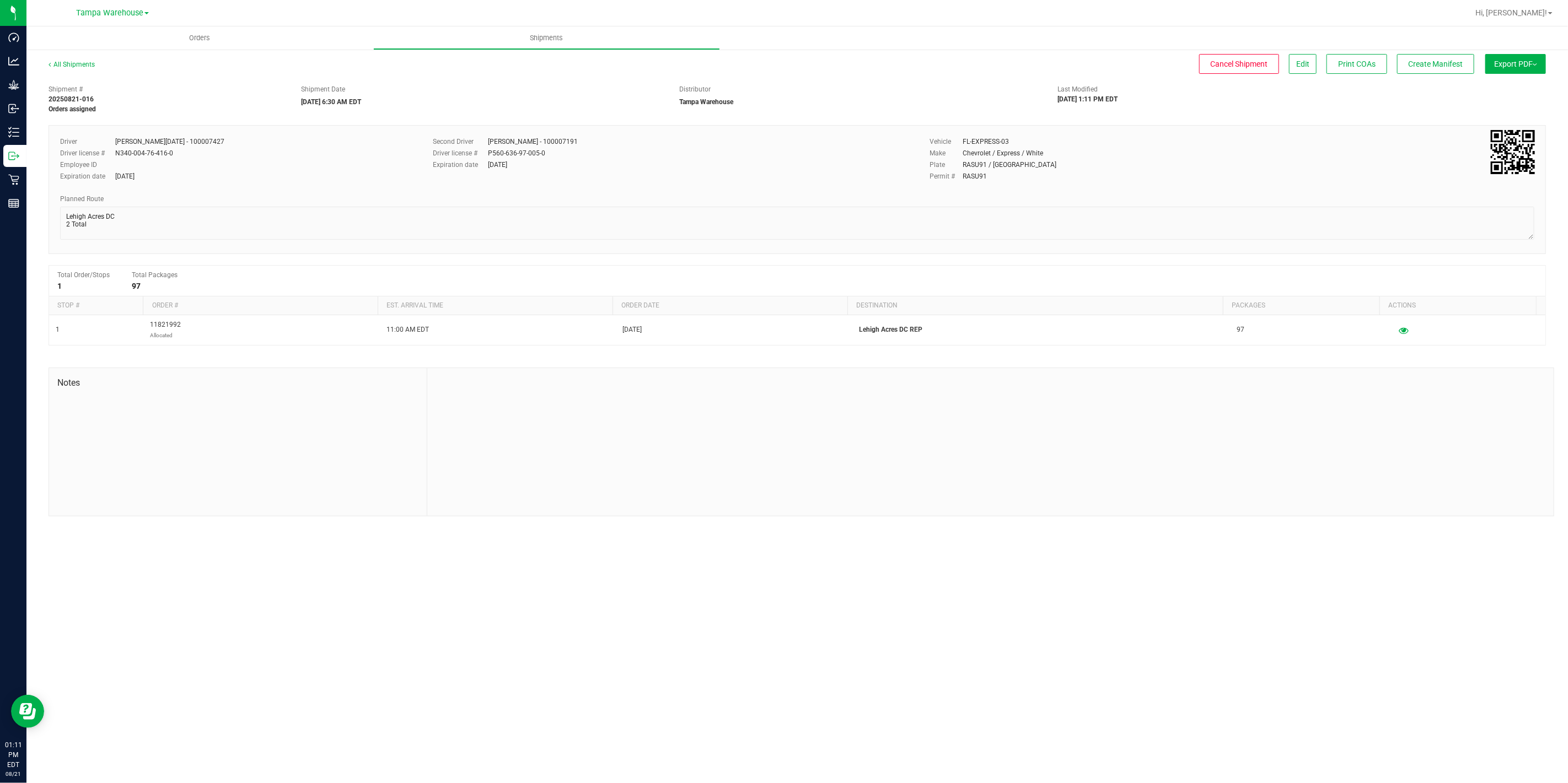
click at [1515, 68] on button "Export PDF" at bounding box center [1515, 64] width 60 height 20
click at [1522, 86] on span "Manifest by Package ID" at bounding box center [1499, 88] width 70 height 8
click at [9, 156] on icon at bounding box center [14, 156] width 11 height 11
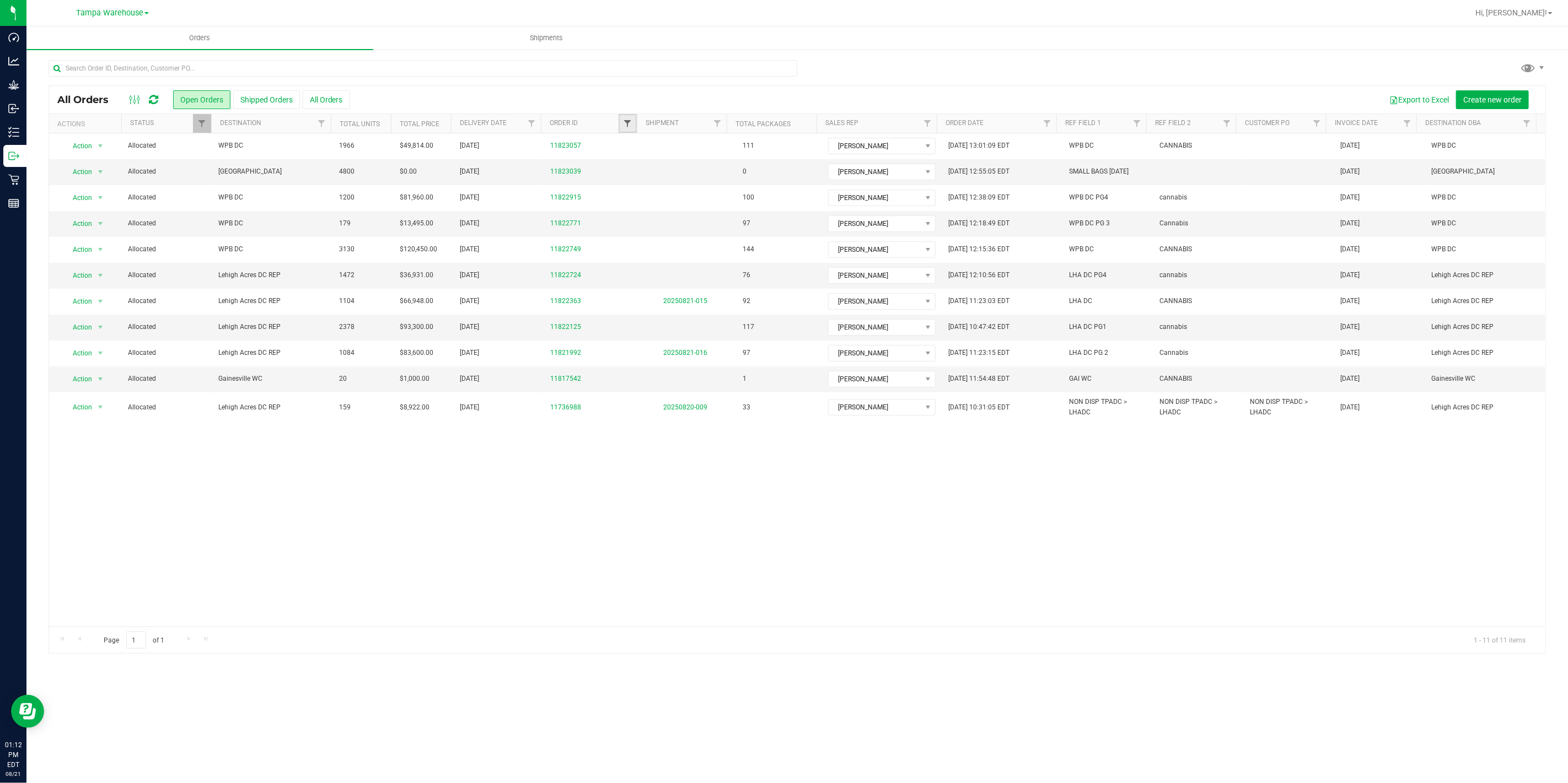
click at [624, 126] on span "Filter" at bounding box center [627, 123] width 9 height 9
type input "2724"
click at [656, 180] on button "Filter" at bounding box center [651, 177] width 53 height 25
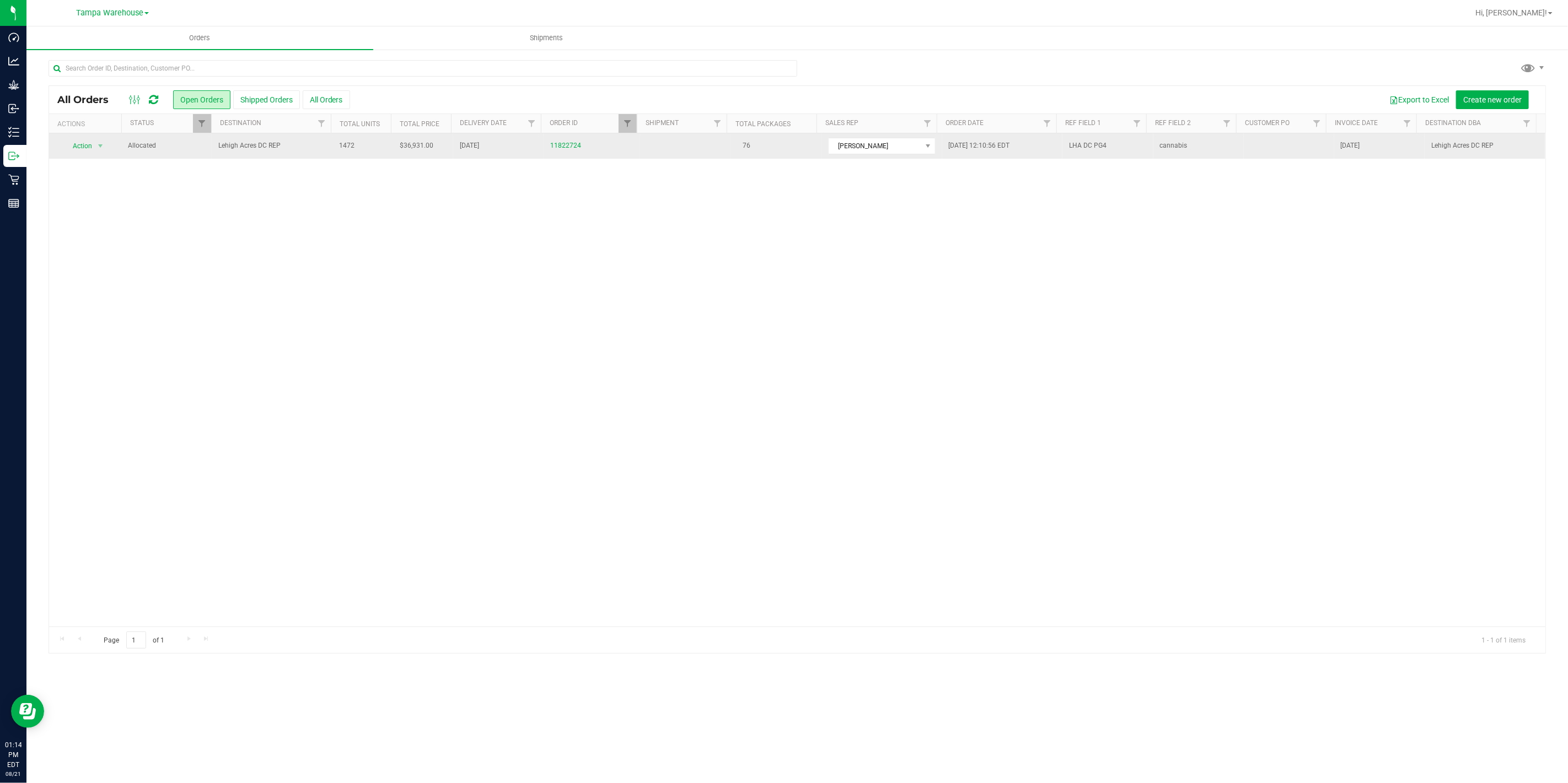
click at [307, 141] on span "Lehigh Acres DC REP" at bounding box center [272, 146] width 108 height 11
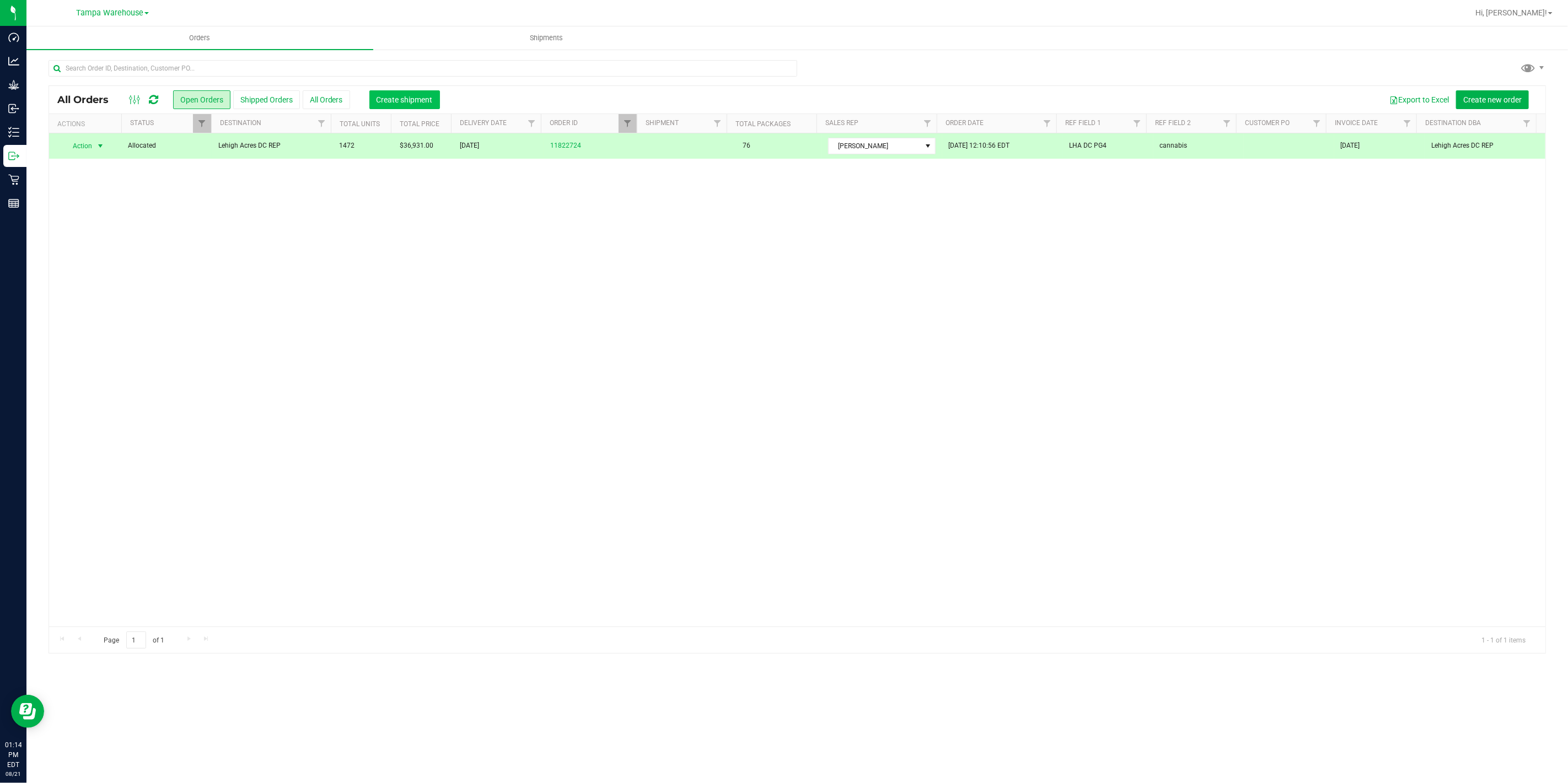
click at [396, 92] on button "Create shipment" at bounding box center [404, 100] width 70 height 19
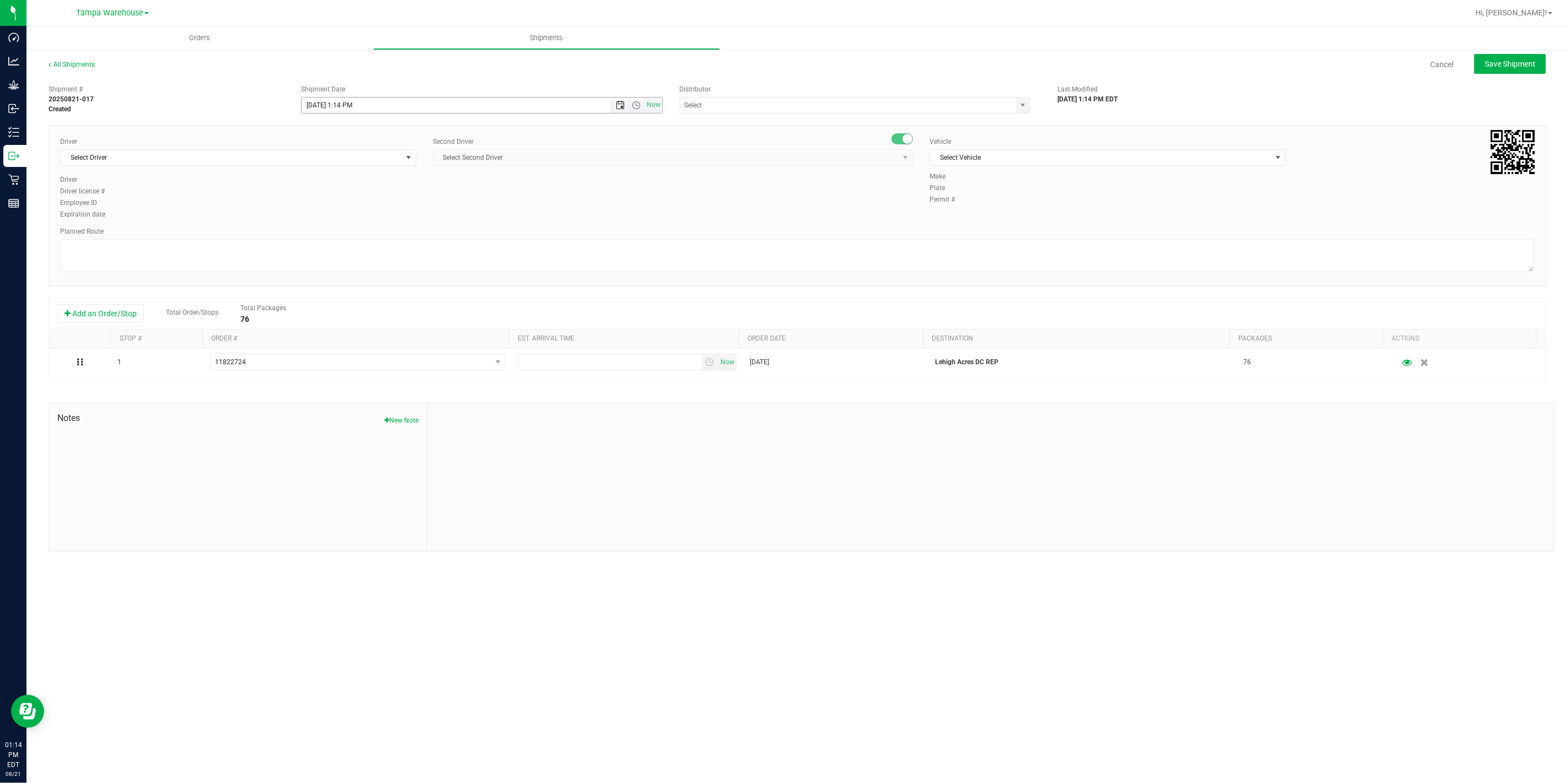
click at [620, 108] on span "Open the date view" at bounding box center [620, 105] width 9 height 9
click at [395, 216] on link "22" at bounding box center [390, 217] width 16 height 17
click at [636, 106] on span "Open the time view" at bounding box center [636, 105] width 9 height 9
click at [419, 183] on li "6:30 AM" at bounding box center [482, 185] width 360 height 14
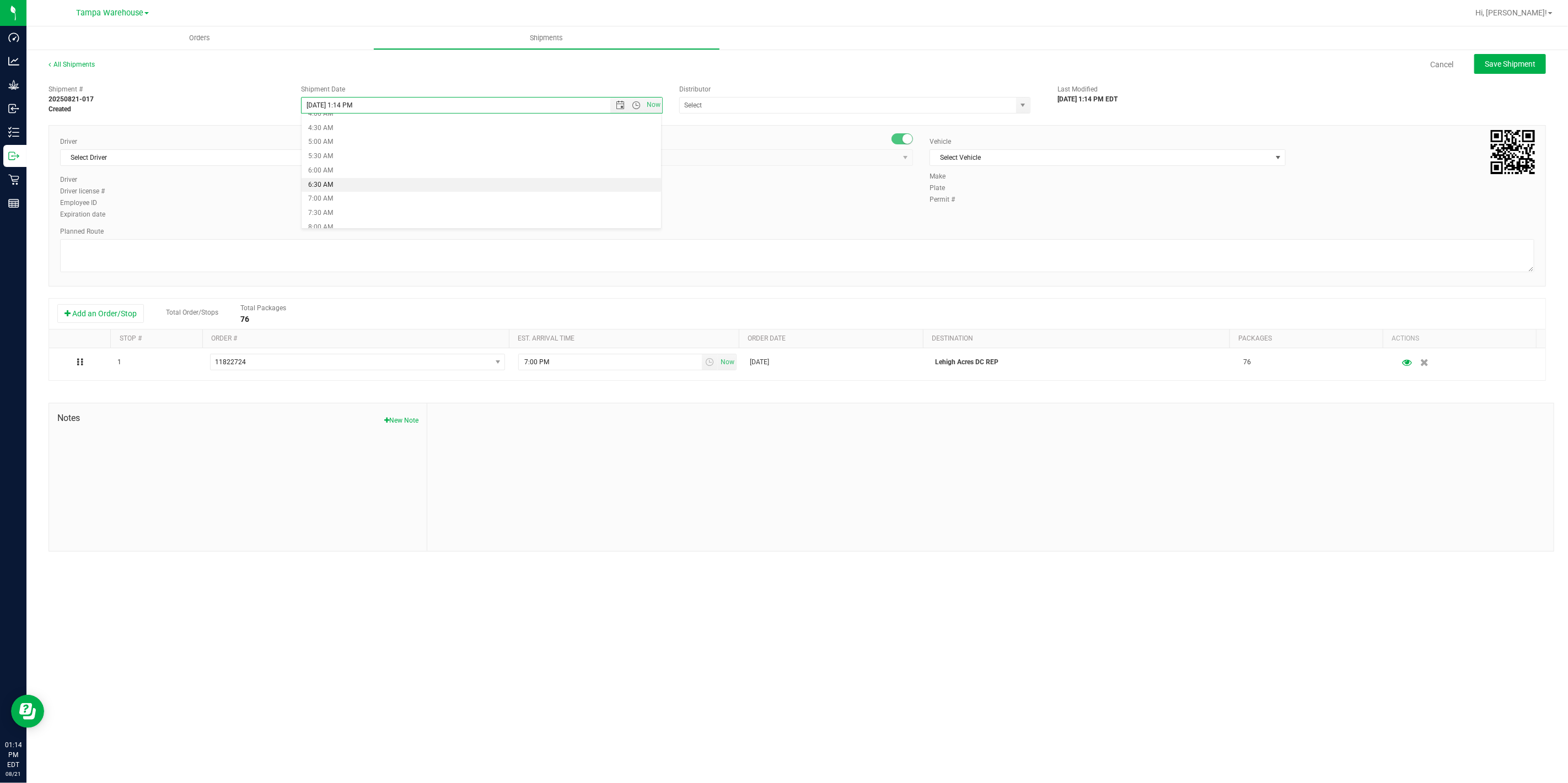
type input "8/22/2025 6:30 AM"
click at [849, 107] on input "text" at bounding box center [842, 105] width 326 height 16
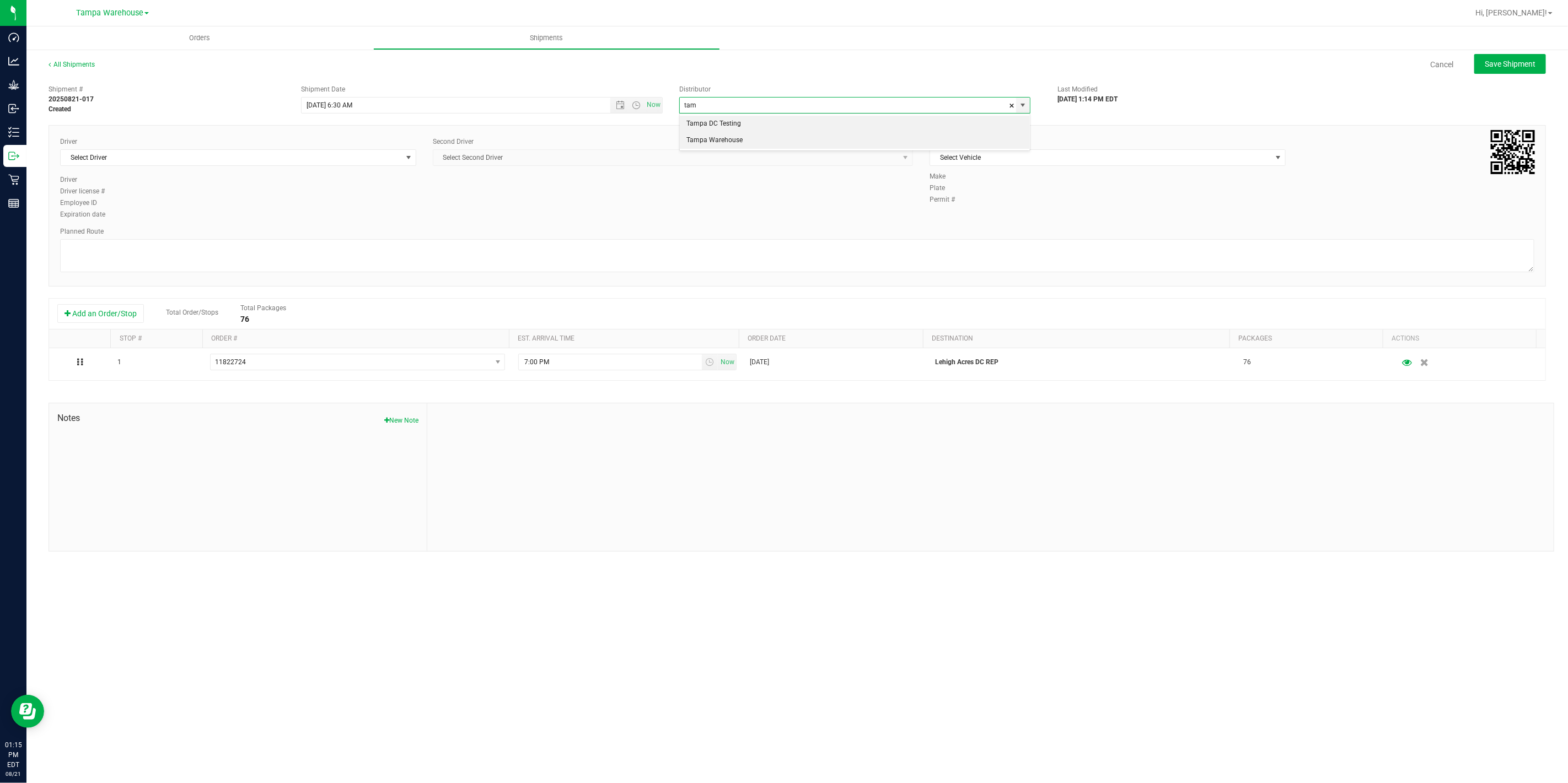
click at [785, 146] on li "Tampa Warehouse" at bounding box center [854, 140] width 350 height 16
type input "Tampa Warehouse"
click at [351, 155] on span "Select Driver" at bounding box center [231, 157] width 341 height 16
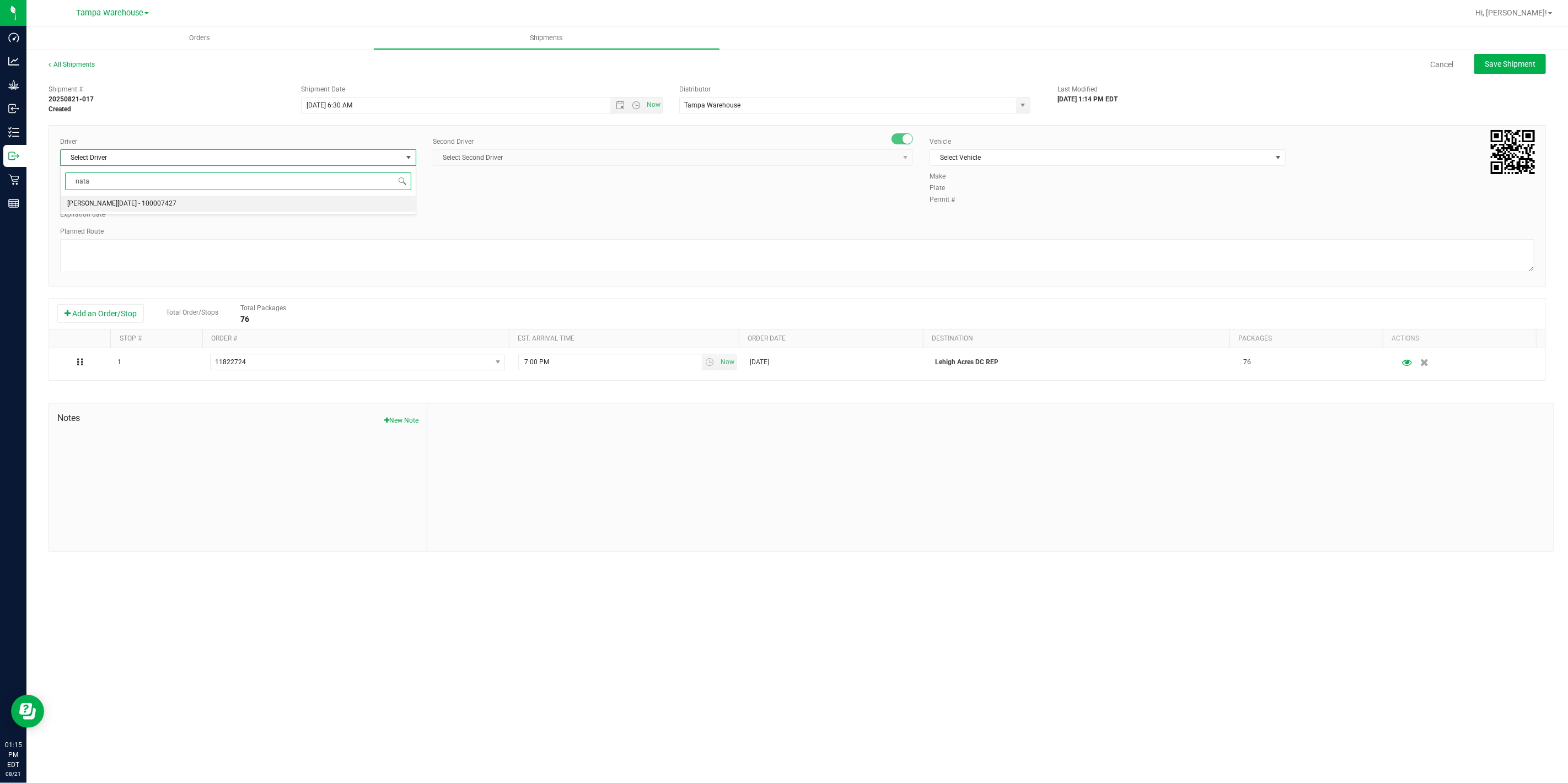
click at [126, 202] on span "Anthony Natale - 100007427" at bounding box center [122, 204] width 109 height 14
type input "nata"
click at [546, 161] on span "Select Second Driver" at bounding box center [666, 157] width 465 height 16
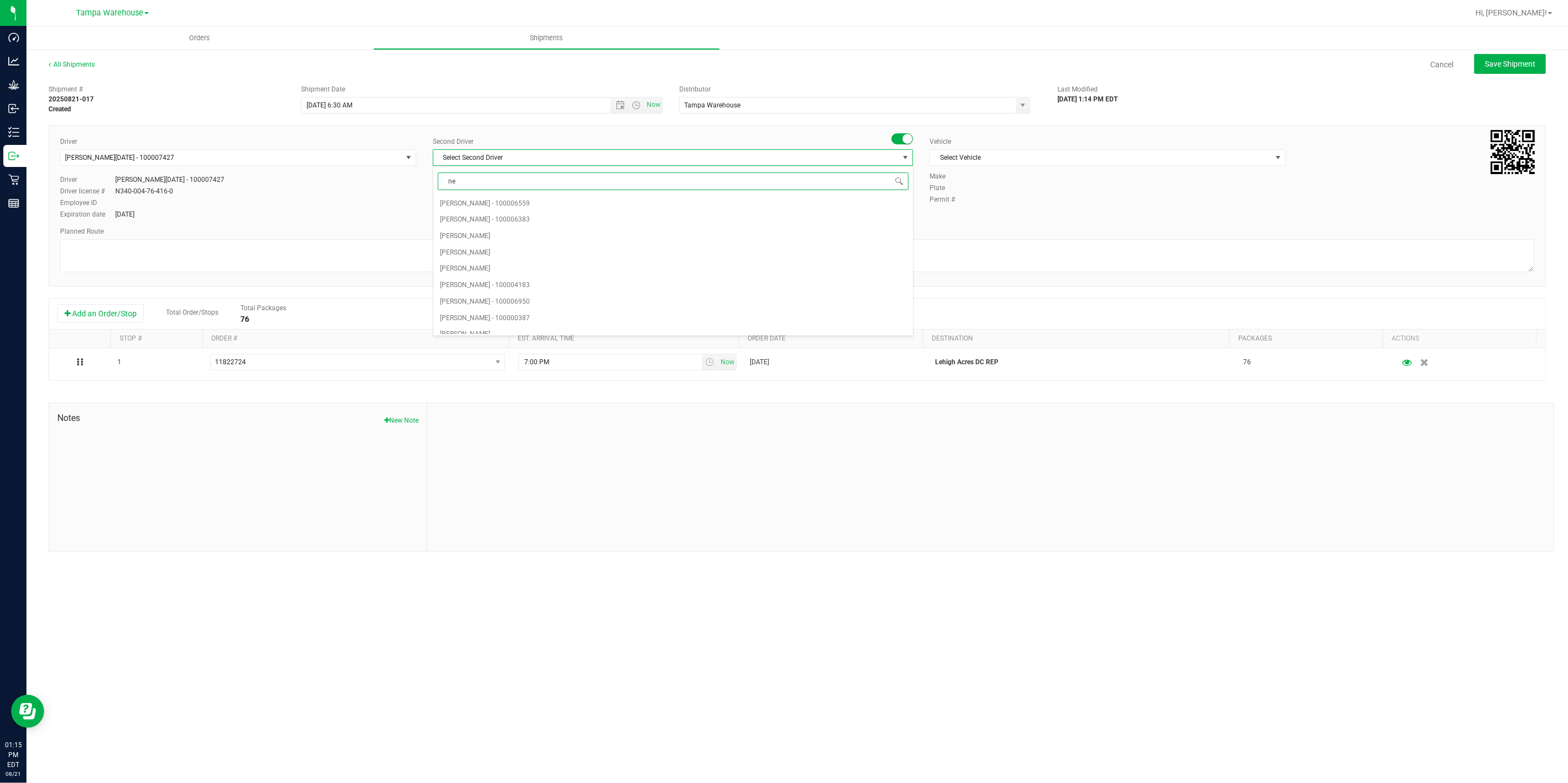
type input "ner"
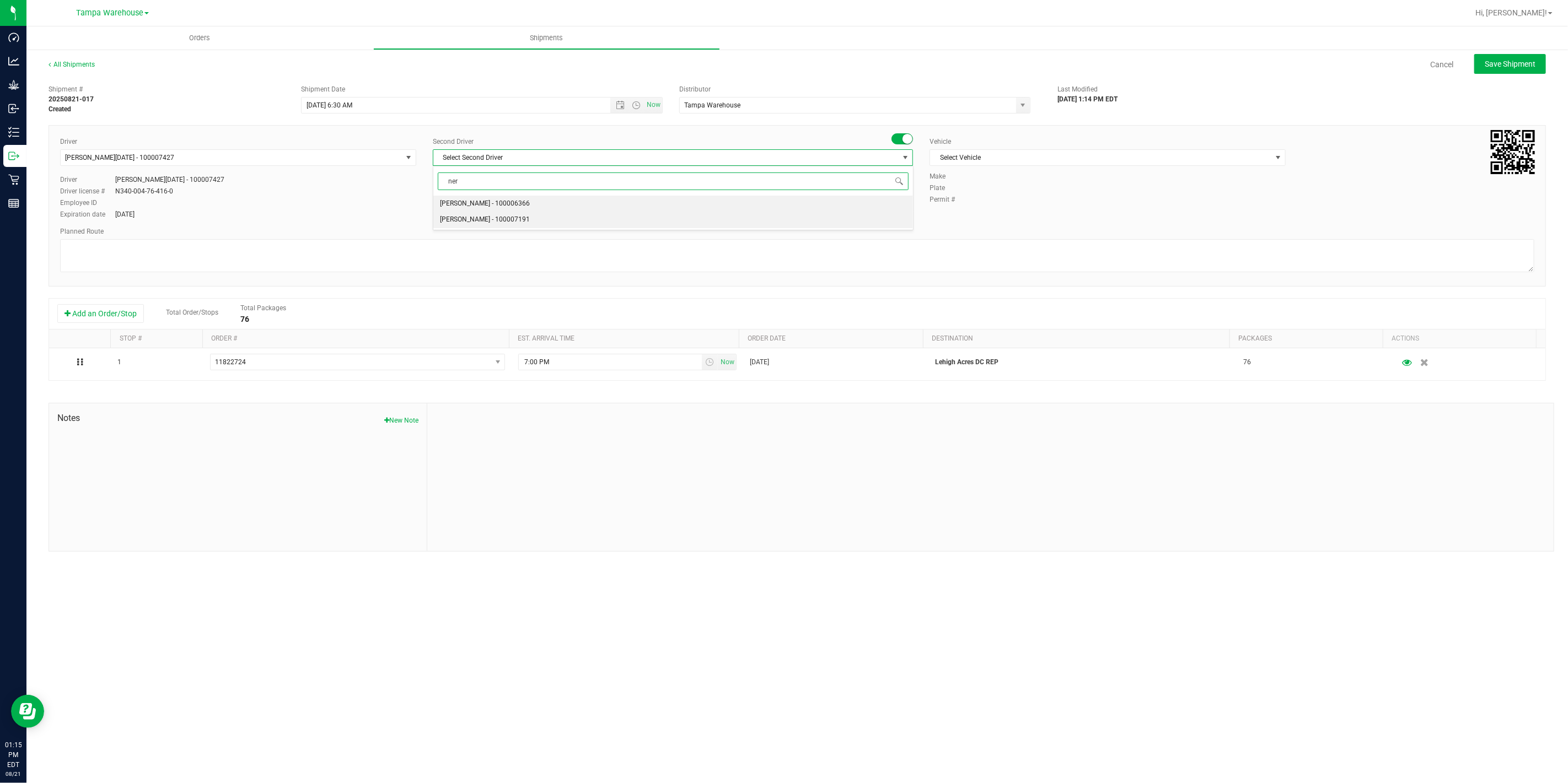
click at [526, 214] on li "Nicholas Pinero - 100007191" at bounding box center [673, 220] width 479 height 16
click at [973, 156] on span "Select Vehicle" at bounding box center [1100, 157] width 341 height 16
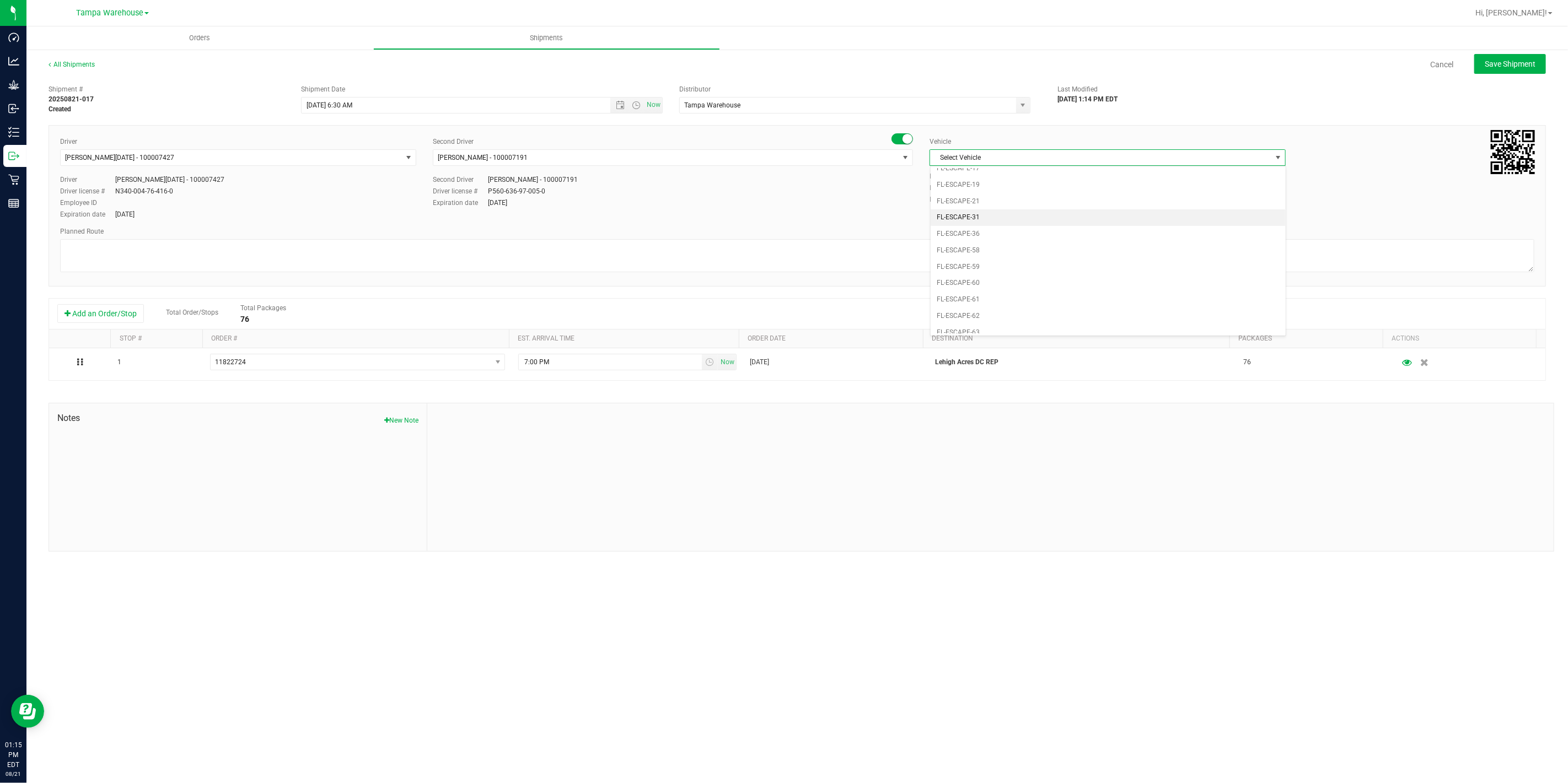
scroll to position [147, 0]
click at [988, 311] on li "FL-EXPRESS-03" at bounding box center [1108, 308] width 355 height 16
click at [951, 266] on textarea at bounding box center [797, 256] width 1474 height 33
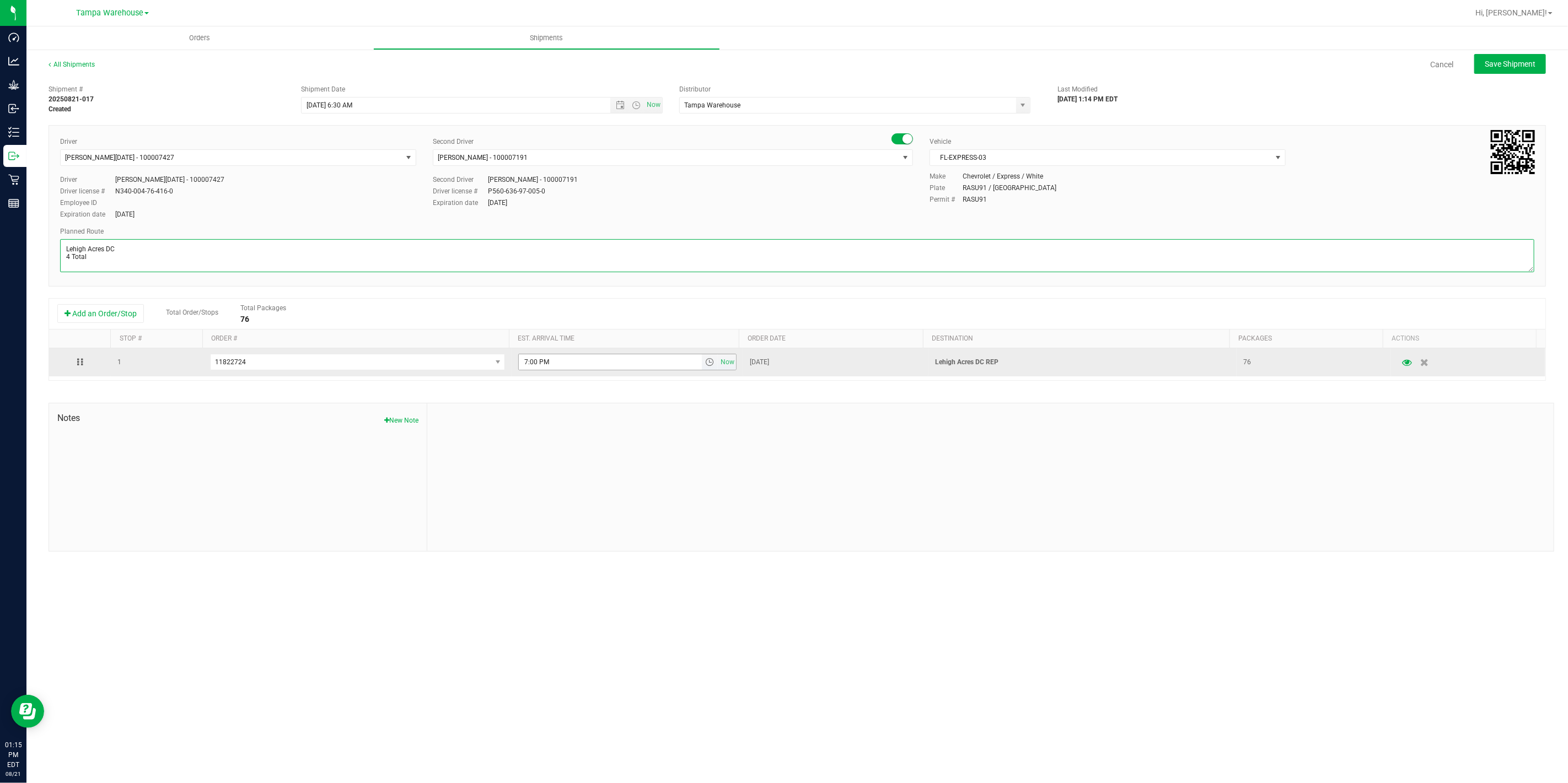
type textarea "Lehigh Acres DC 4 Total"
drag, startPoint x: 594, startPoint y: 365, endPoint x: 463, endPoint y: 356, distance: 131.3
click at [465, 359] on tr "1 11822724 11823057 11823039 11822915 11822771 11822749 11822724 11822125 11817…" at bounding box center [797, 362] width 1496 height 28
paste input "11:00 A"
type input "11:00 AM"
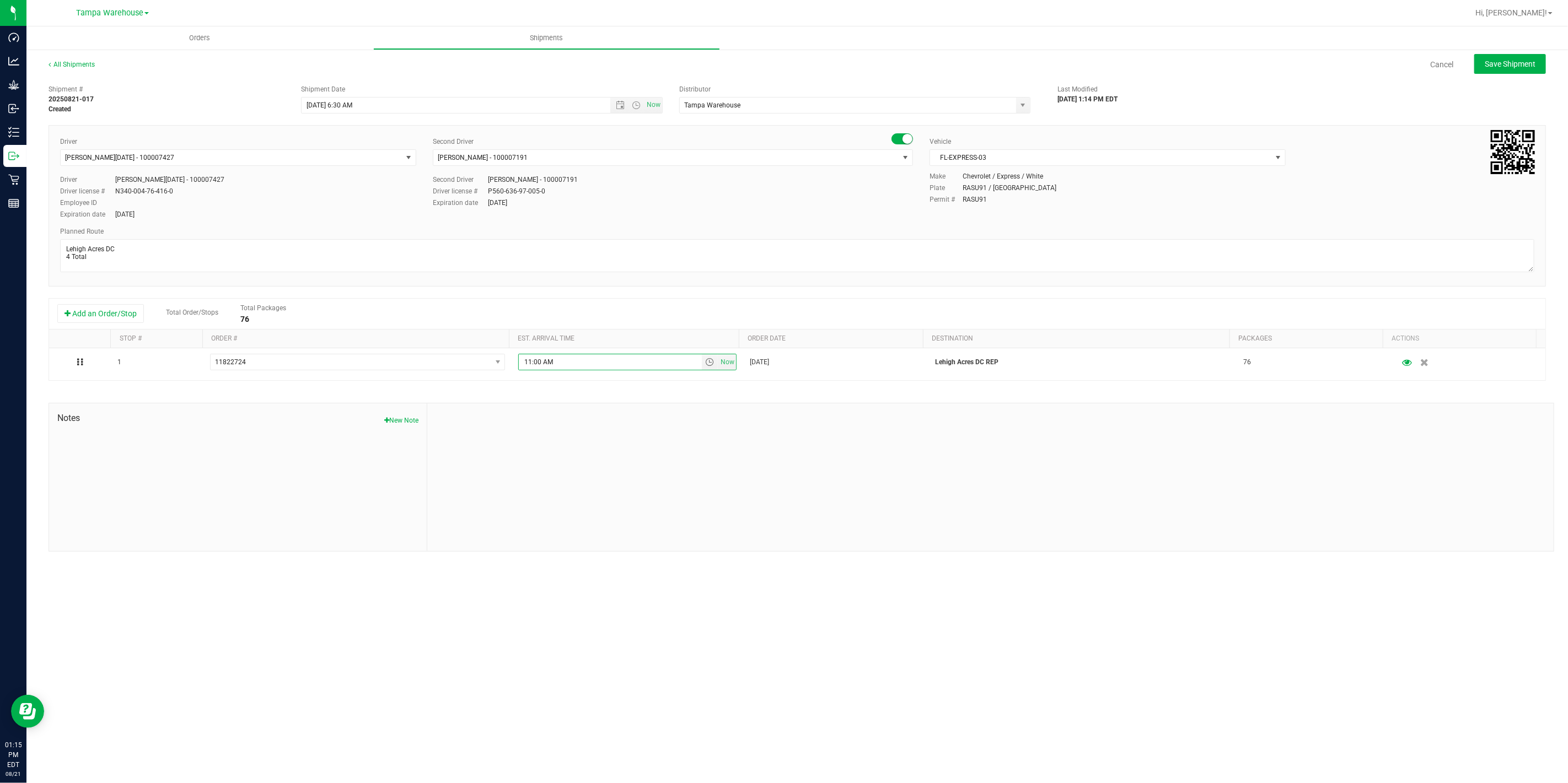
click at [566, 434] on div at bounding box center [990, 477] width 1126 height 148
click at [1533, 65] on span "Save Shipment" at bounding box center [1510, 64] width 51 height 9
type input "8/22/2025 10:30 AM"
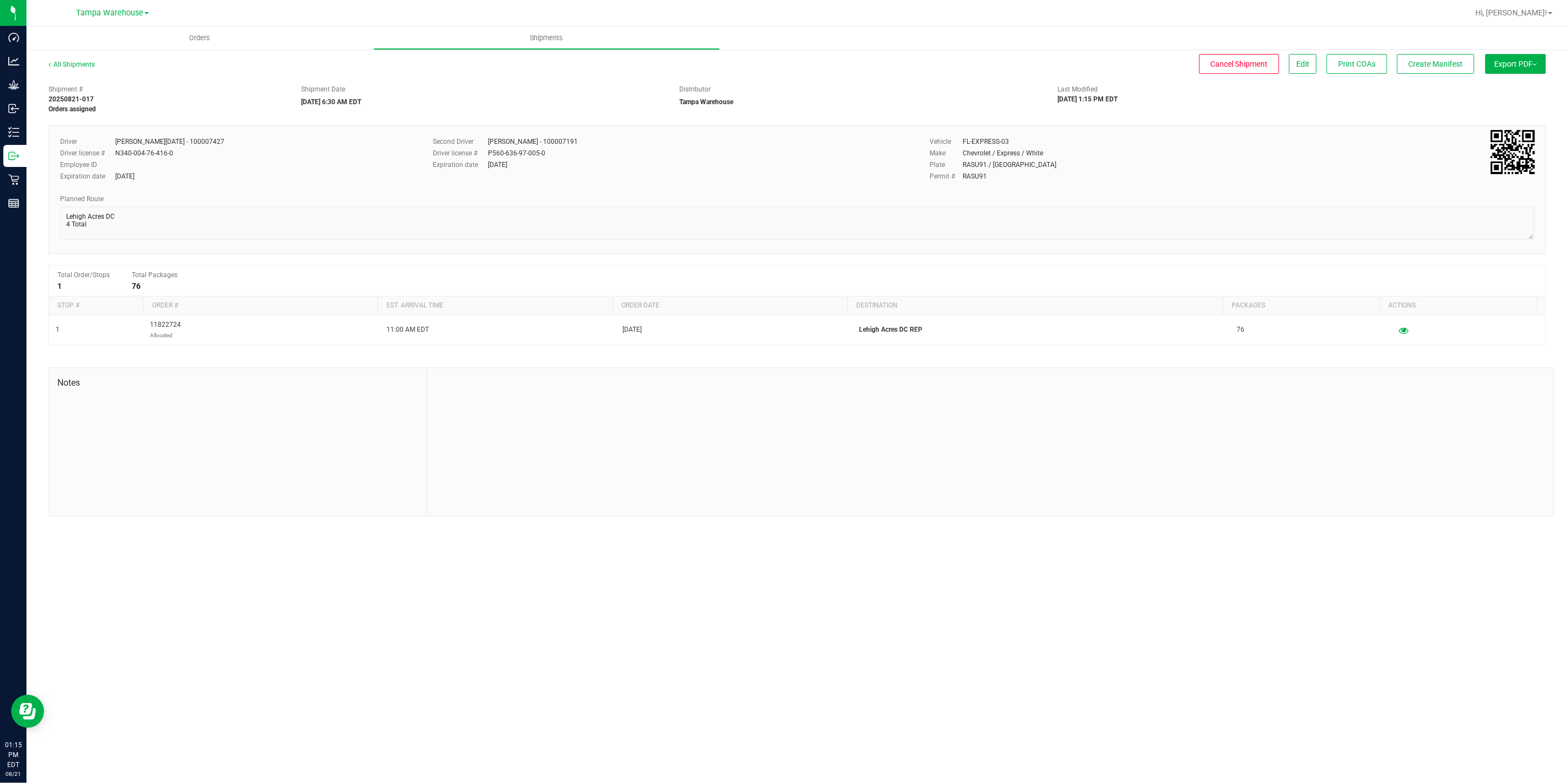
click at [1533, 65] on button "Export PDF" at bounding box center [1515, 64] width 60 height 20
click at [1520, 92] on li "Manifest by Package ID" at bounding box center [1512, 88] width 111 height 16
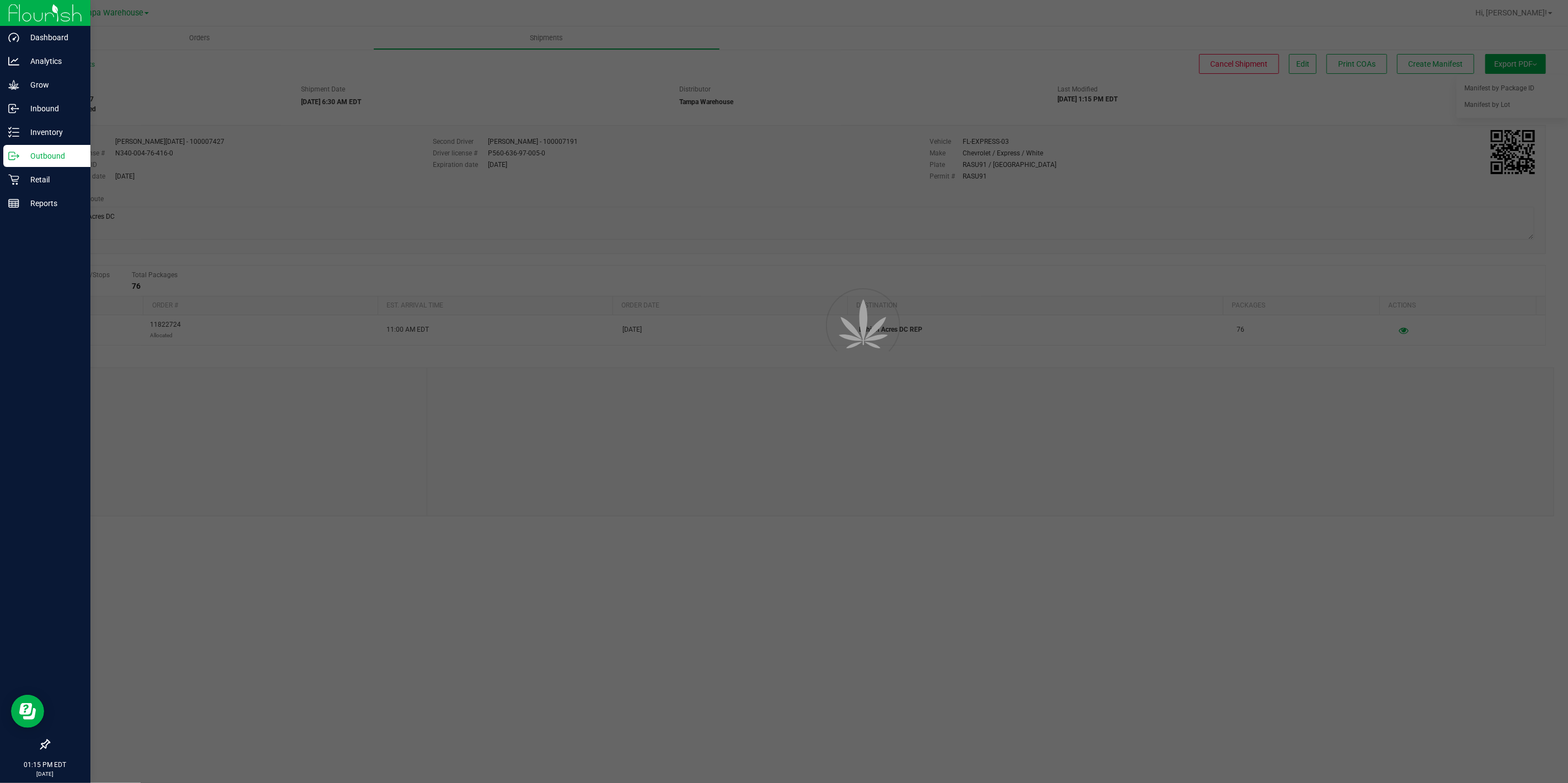
click at [21, 156] on p "Outbound" at bounding box center [52, 156] width 66 height 13
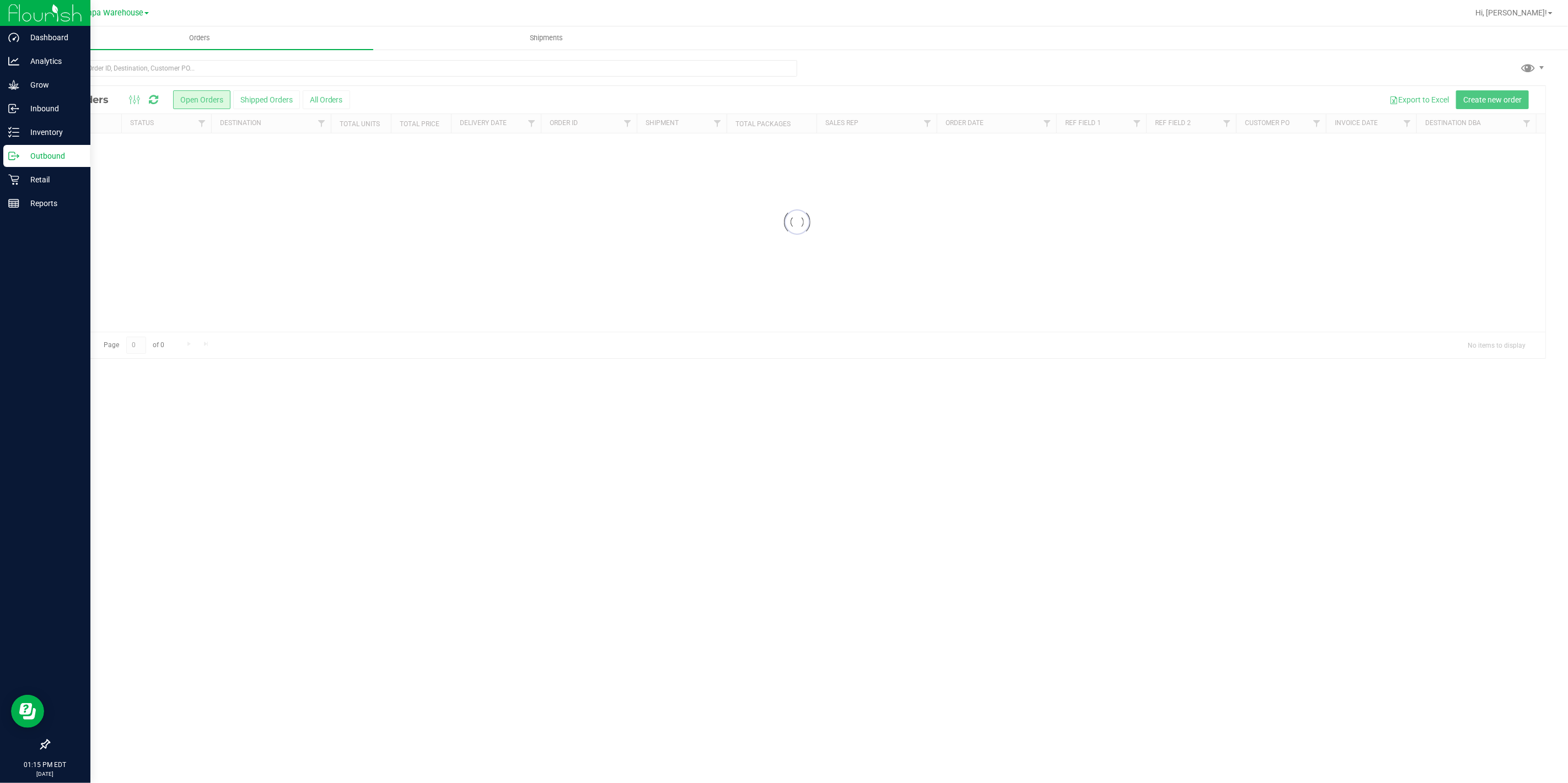
click at [21, 156] on p "Outbound" at bounding box center [52, 156] width 66 height 13
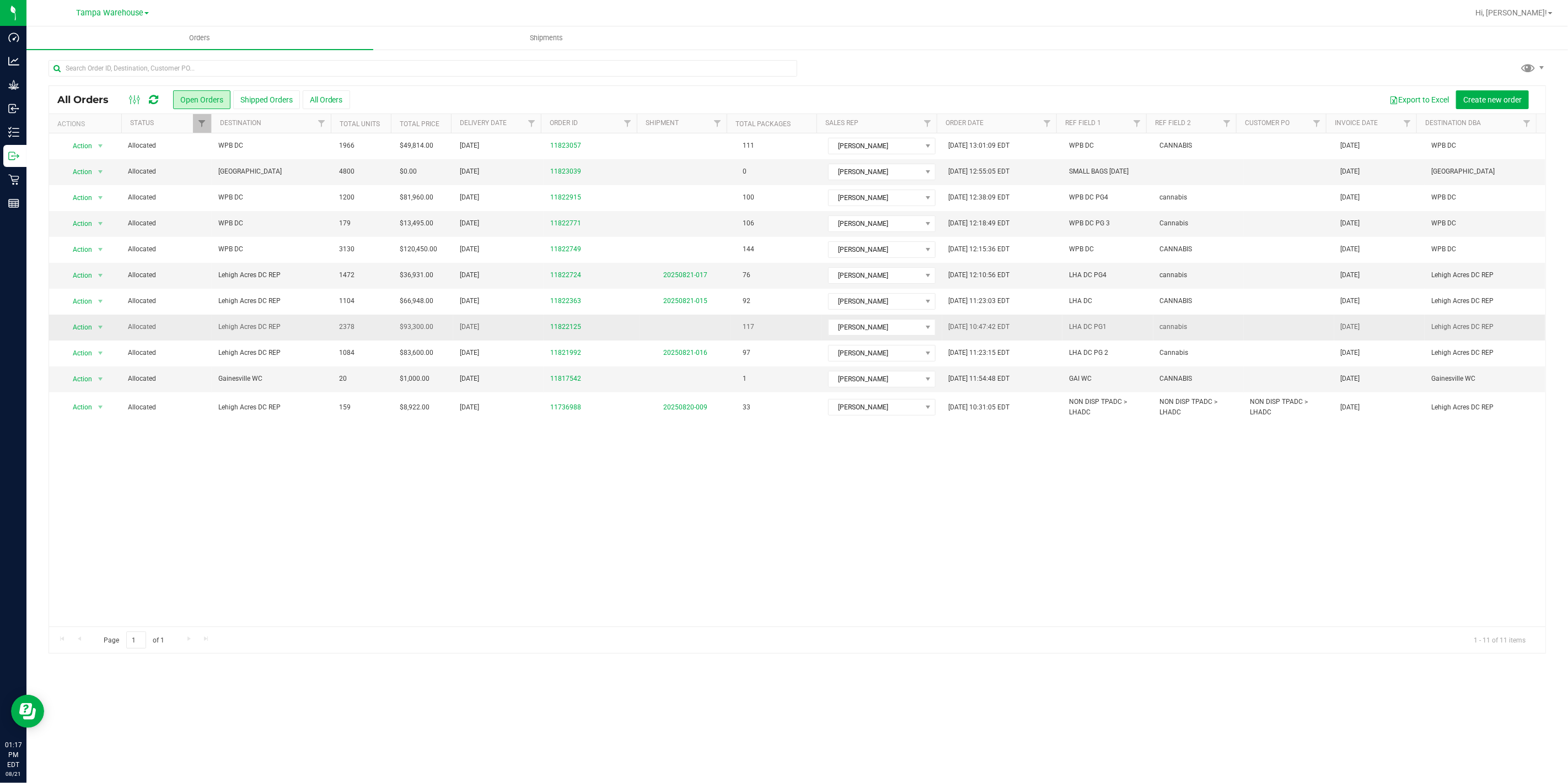
click at [285, 329] on span "Lehigh Acres DC REP" at bounding box center [272, 327] width 108 height 11
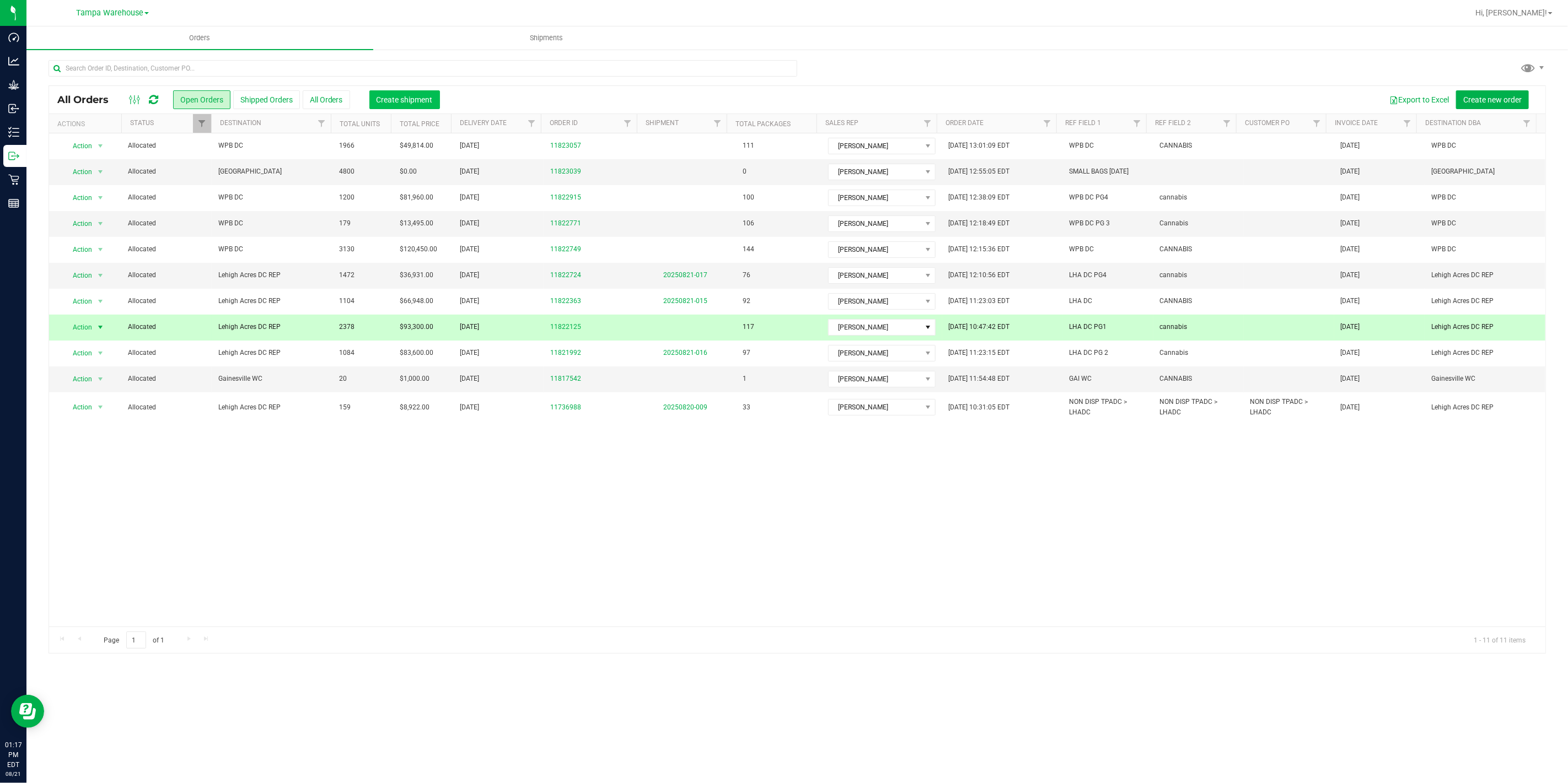
click at [429, 98] on span "Create shipment" at bounding box center [404, 100] width 56 height 9
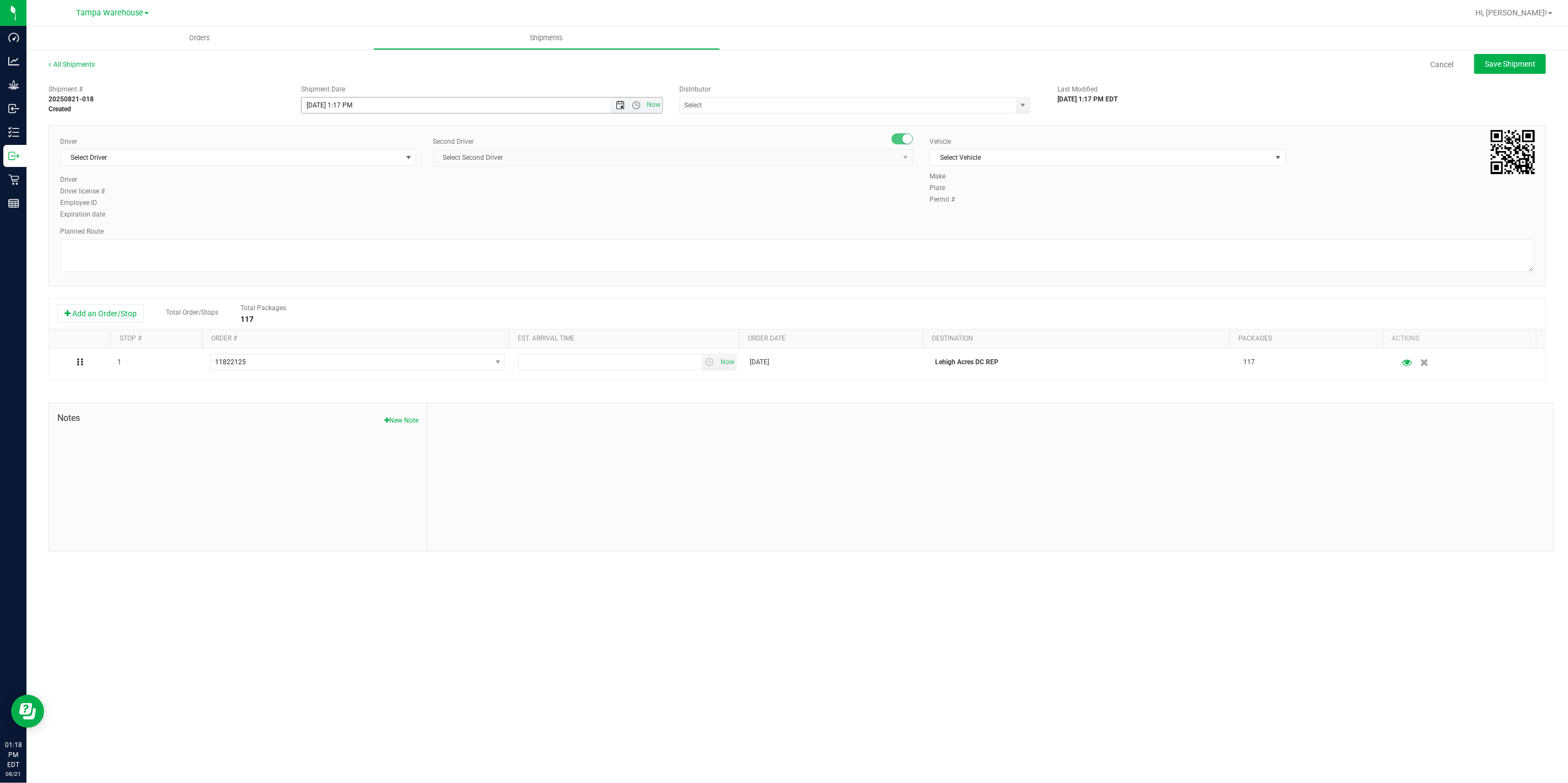
click at [620, 106] on span "Open the date view" at bounding box center [620, 105] width 9 height 9
click at [393, 217] on link "22" at bounding box center [390, 217] width 16 height 17
click at [636, 107] on span "Open the time view" at bounding box center [636, 105] width 9 height 9
click at [421, 190] on li "6:30 AM" at bounding box center [482, 185] width 360 height 14
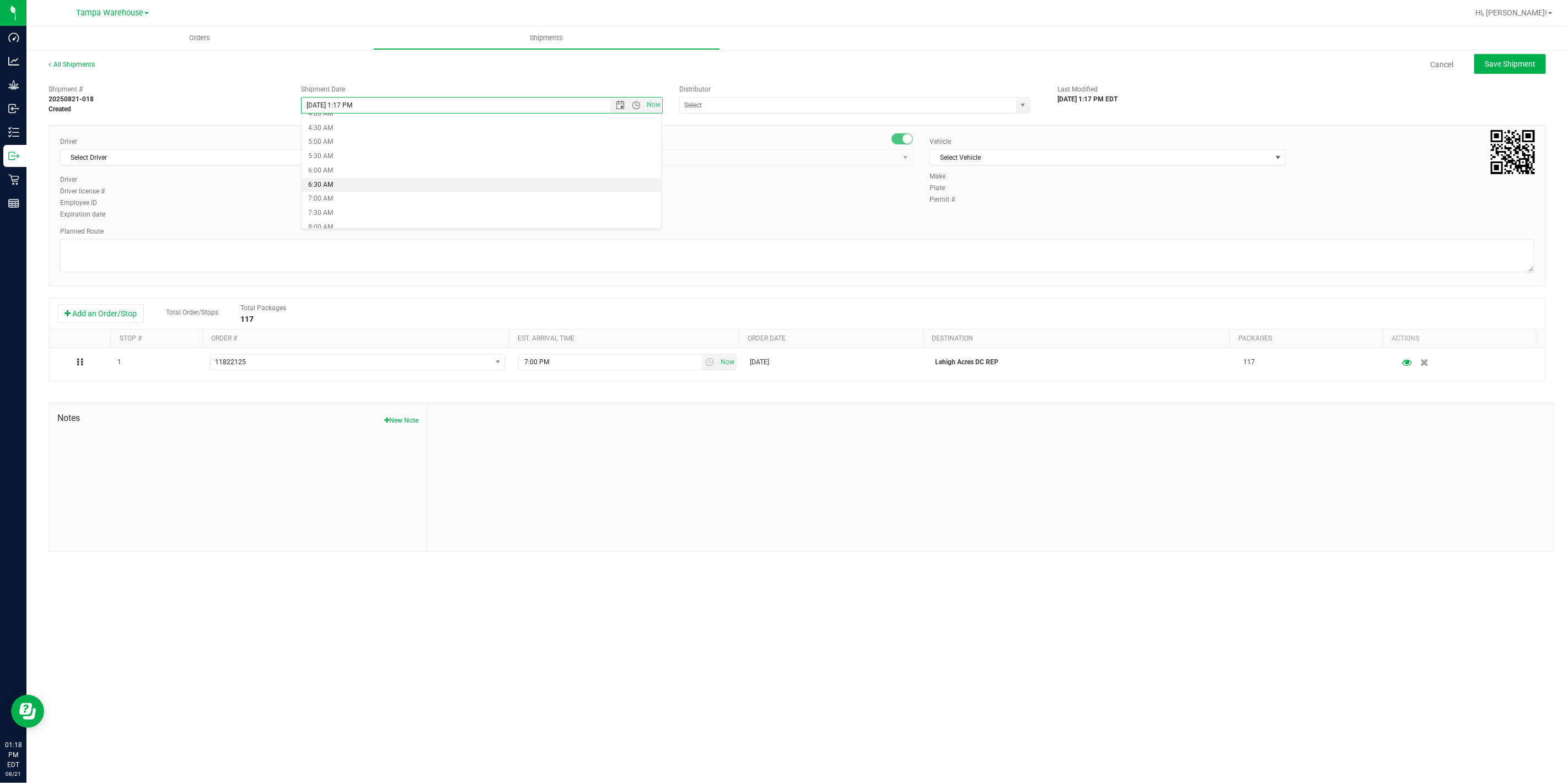
type input "8/22/2025 6:30 AM"
click at [764, 104] on input "text" at bounding box center [842, 105] width 326 height 16
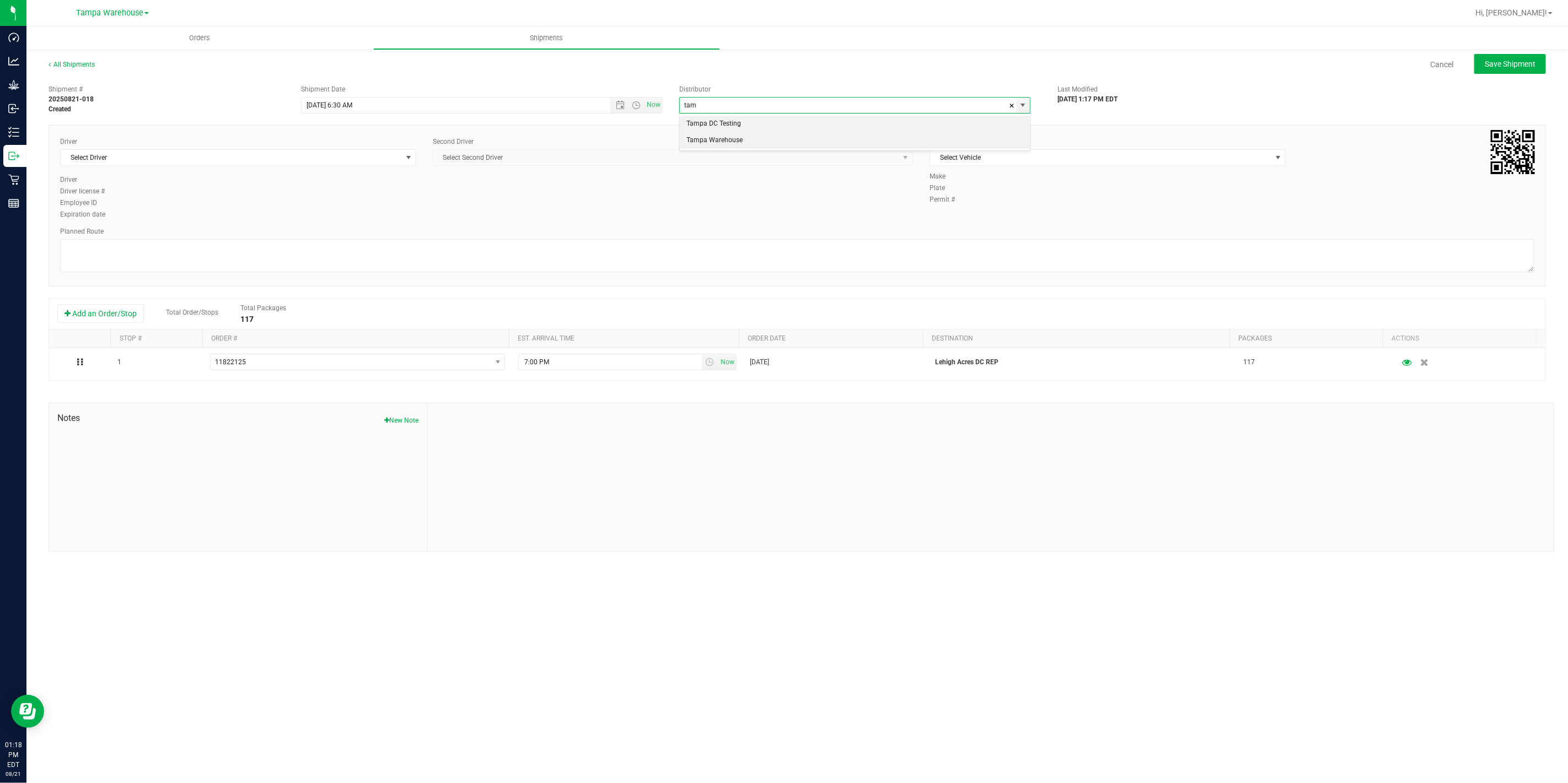
click at [763, 138] on li "Tampa Warehouse" at bounding box center [854, 140] width 350 height 16
type input "Tampa Warehouse"
click at [289, 160] on span "Select Driver" at bounding box center [231, 157] width 341 height 16
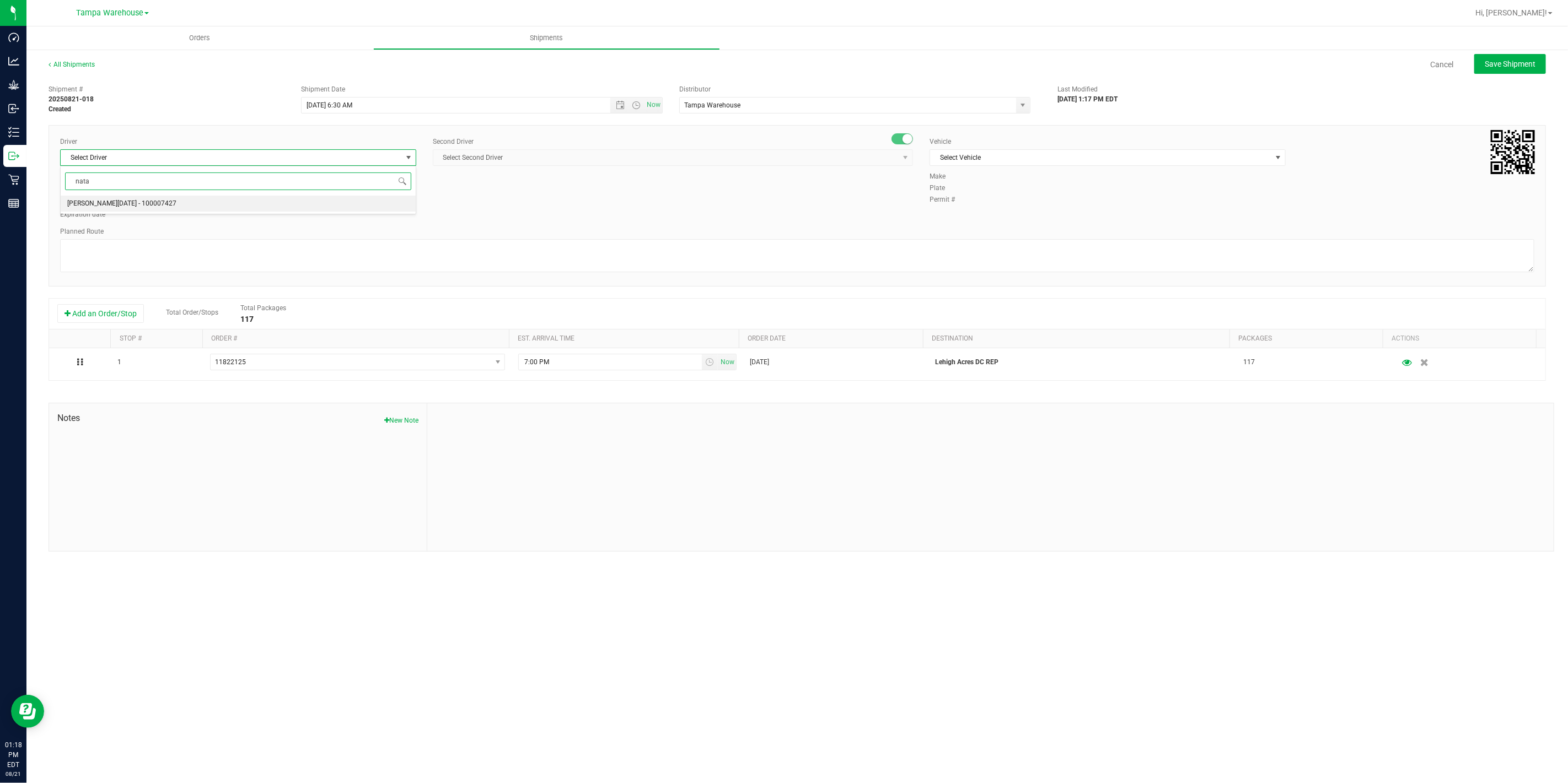
click at [301, 204] on li "Anthony Natale - 100007427" at bounding box center [238, 204] width 355 height 16
type input "nata"
click at [568, 161] on span "Select Second Driver" at bounding box center [666, 157] width 465 height 16
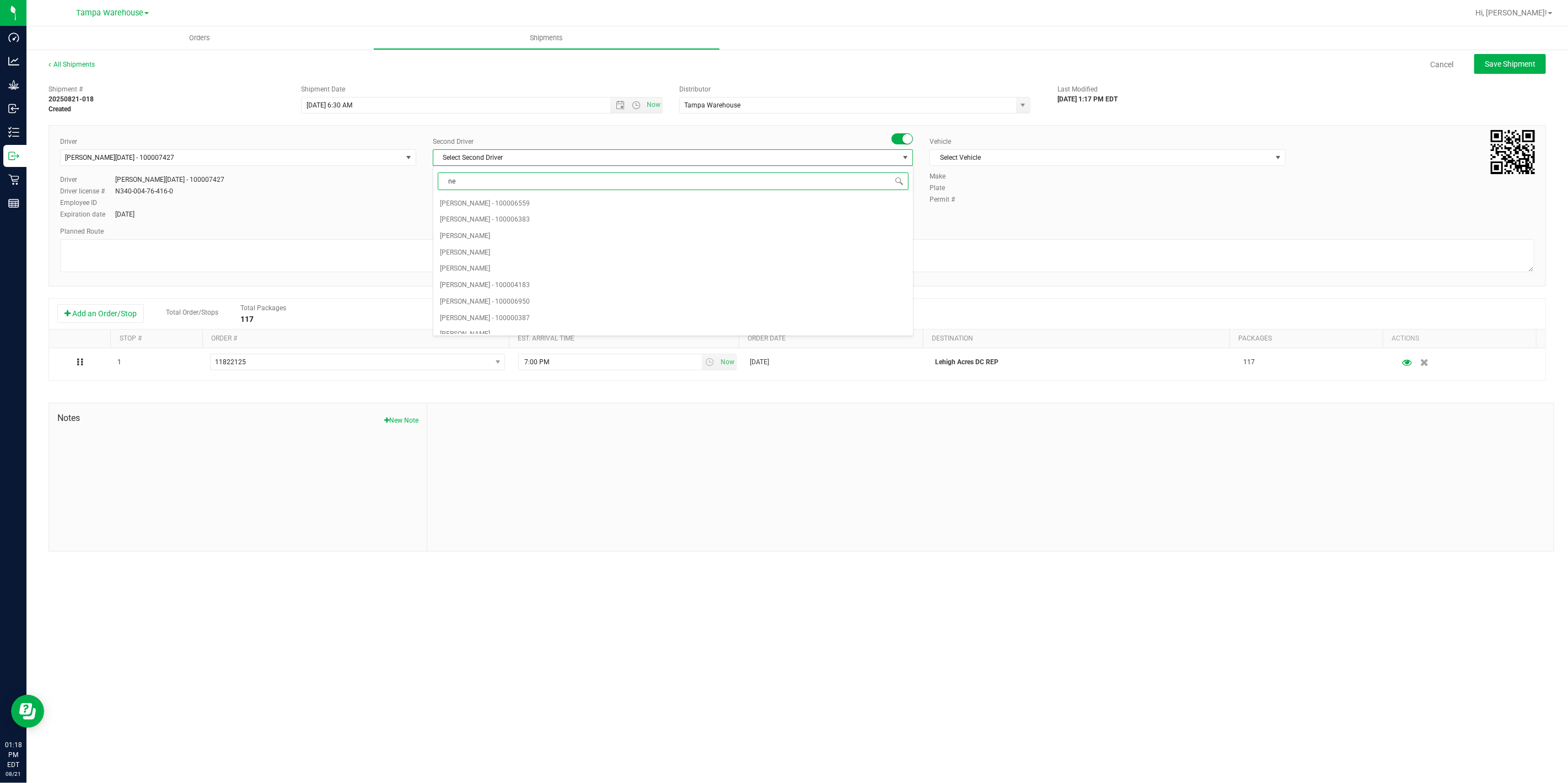
type input "ner"
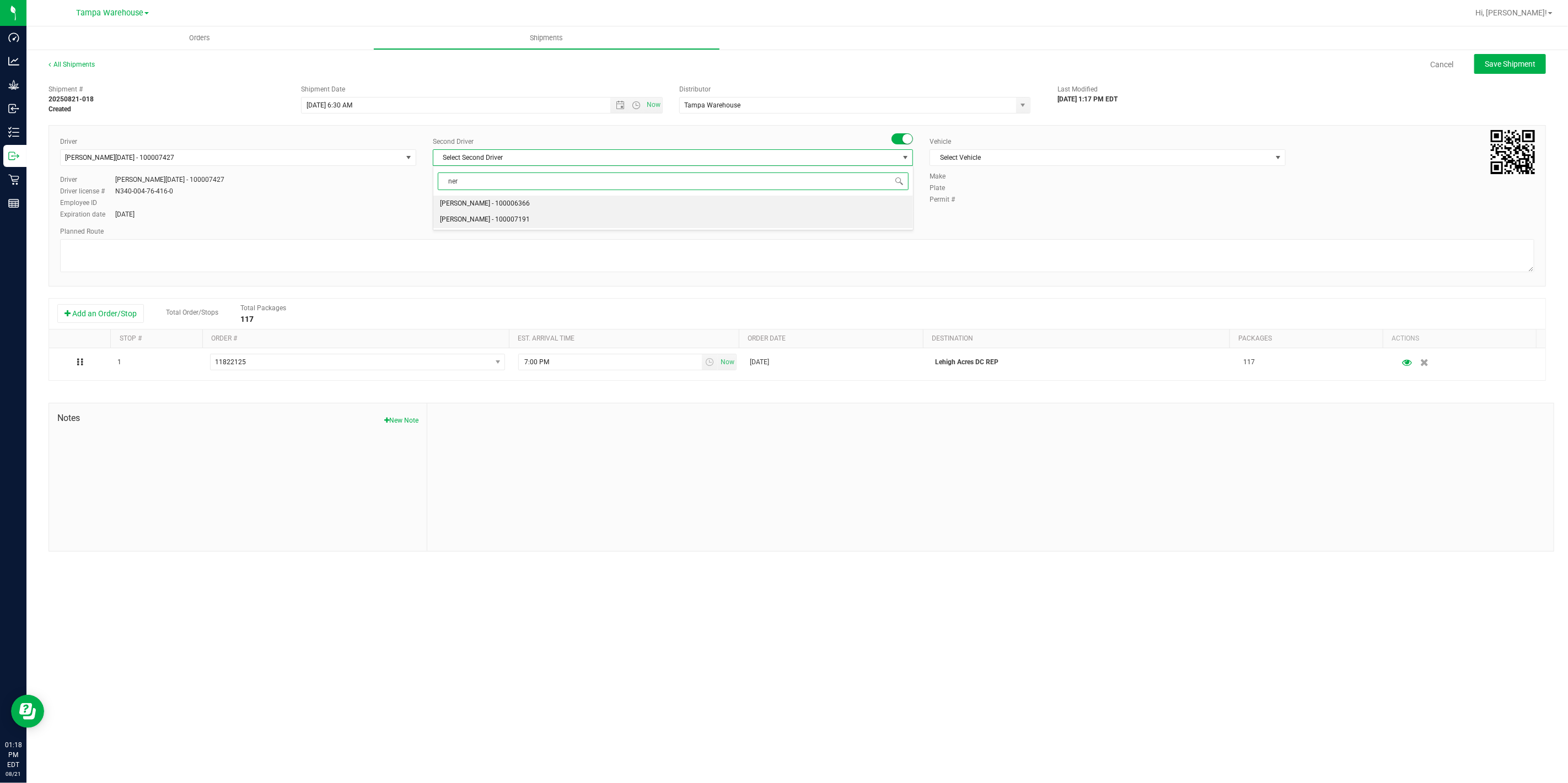
click at [519, 217] on span "Nicholas Pinero - 100007191" at bounding box center [485, 219] width 90 height 14
click at [1163, 151] on span "Select Vehicle" at bounding box center [1100, 157] width 341 height 16
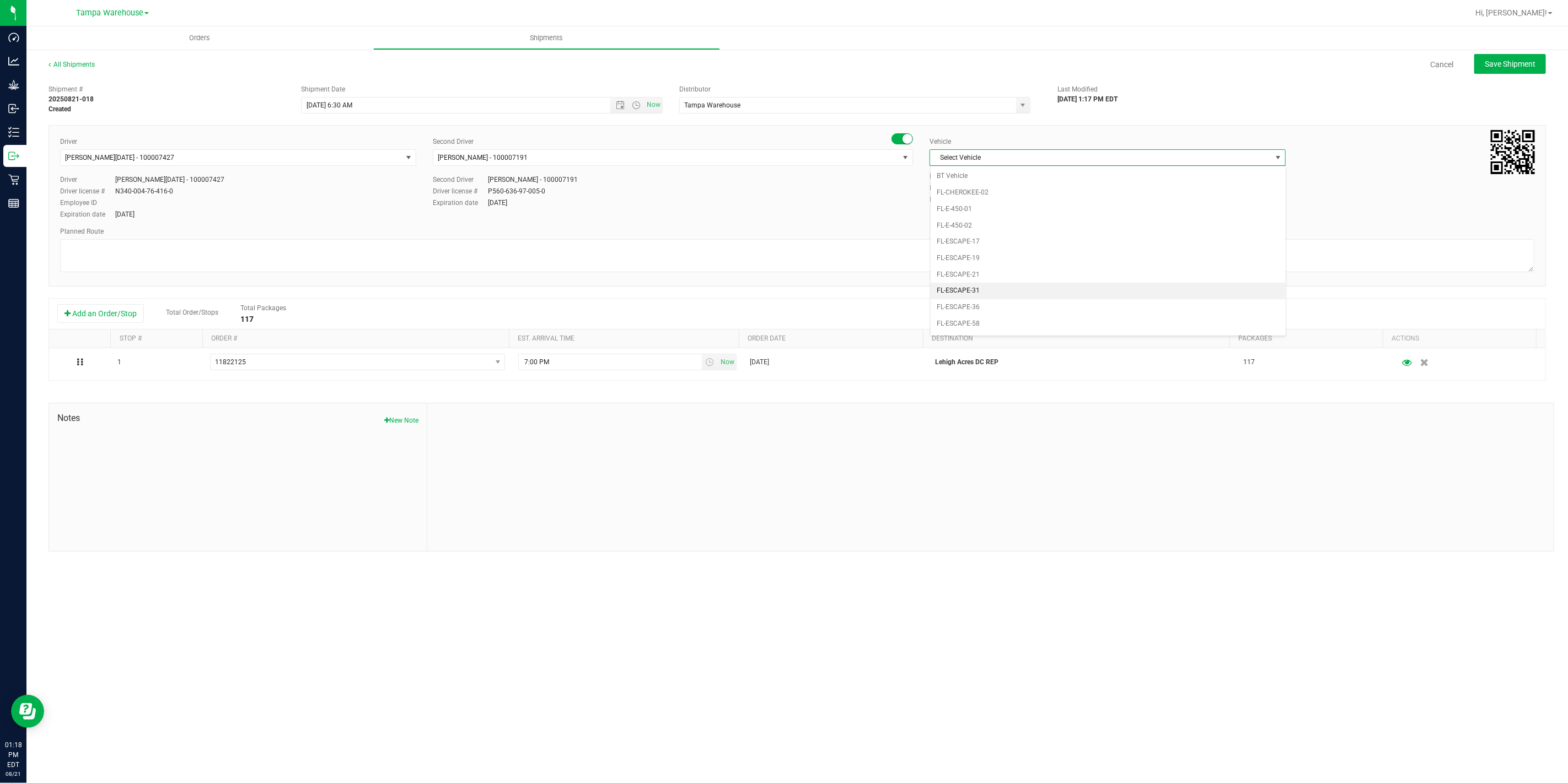
scroll to position [134, 0]
click at [1064, 326] on li "FL-EXPRESS-03" at bounding box center [1108, 320] width 355 height 16
click at [800, 244] on textarea at bounding box center [797, 256] width 1474 height 33
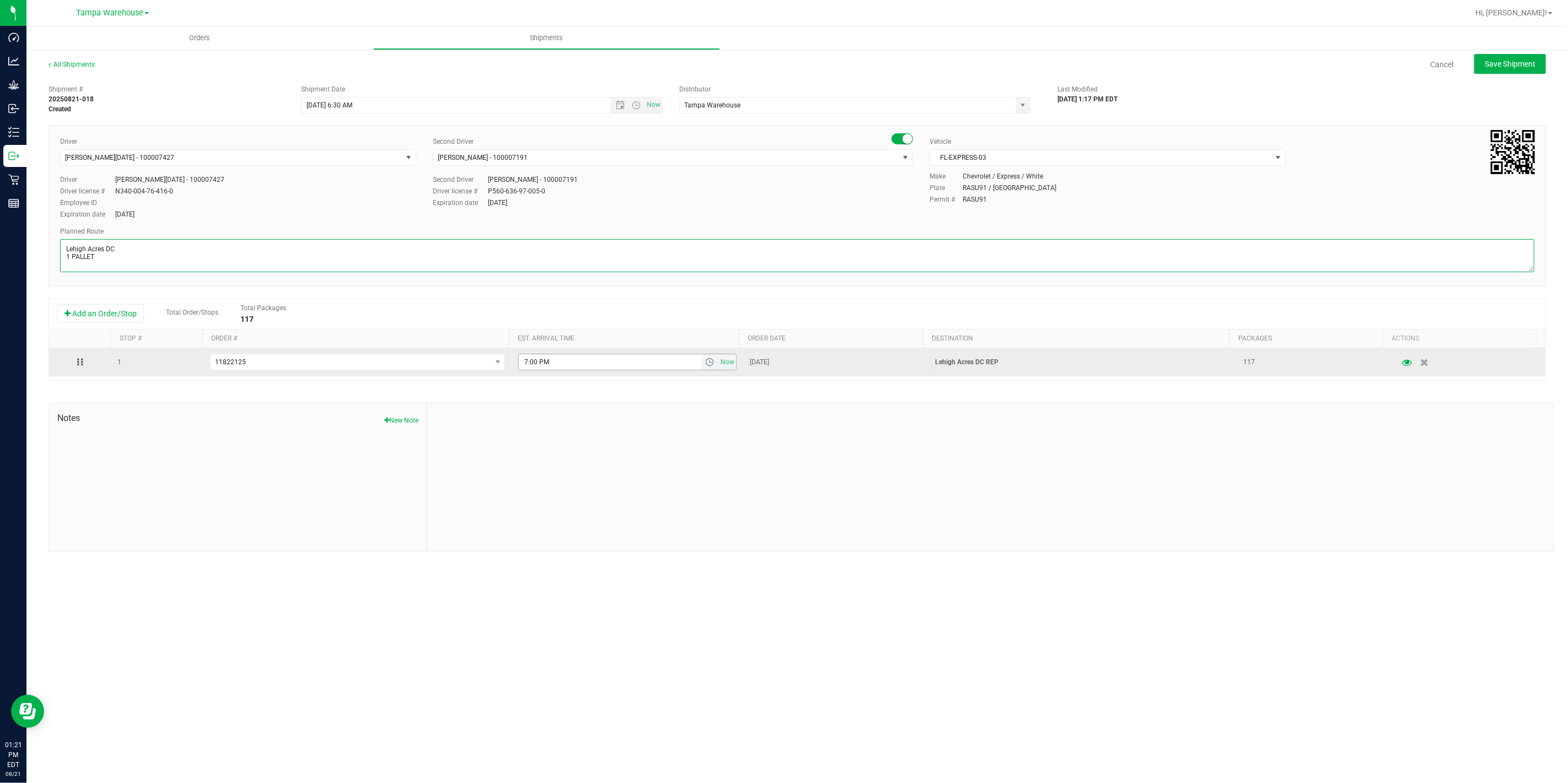
type textarea "Lehigh Acres DC 1 PALLET"
drag, startPoint x: 555, startPoint y: 364, endPoint x: 492, endPoint y: 364, distance: 63.0
click at [492, 364] on tr "1 11822125 11823057 11823039 11822915 11822771 11822749 11822125 11817542 7:00 …" at bounding box center [797, 362] width 1496 height 28
paste input "11:00 A"
type input "11:00 AM"
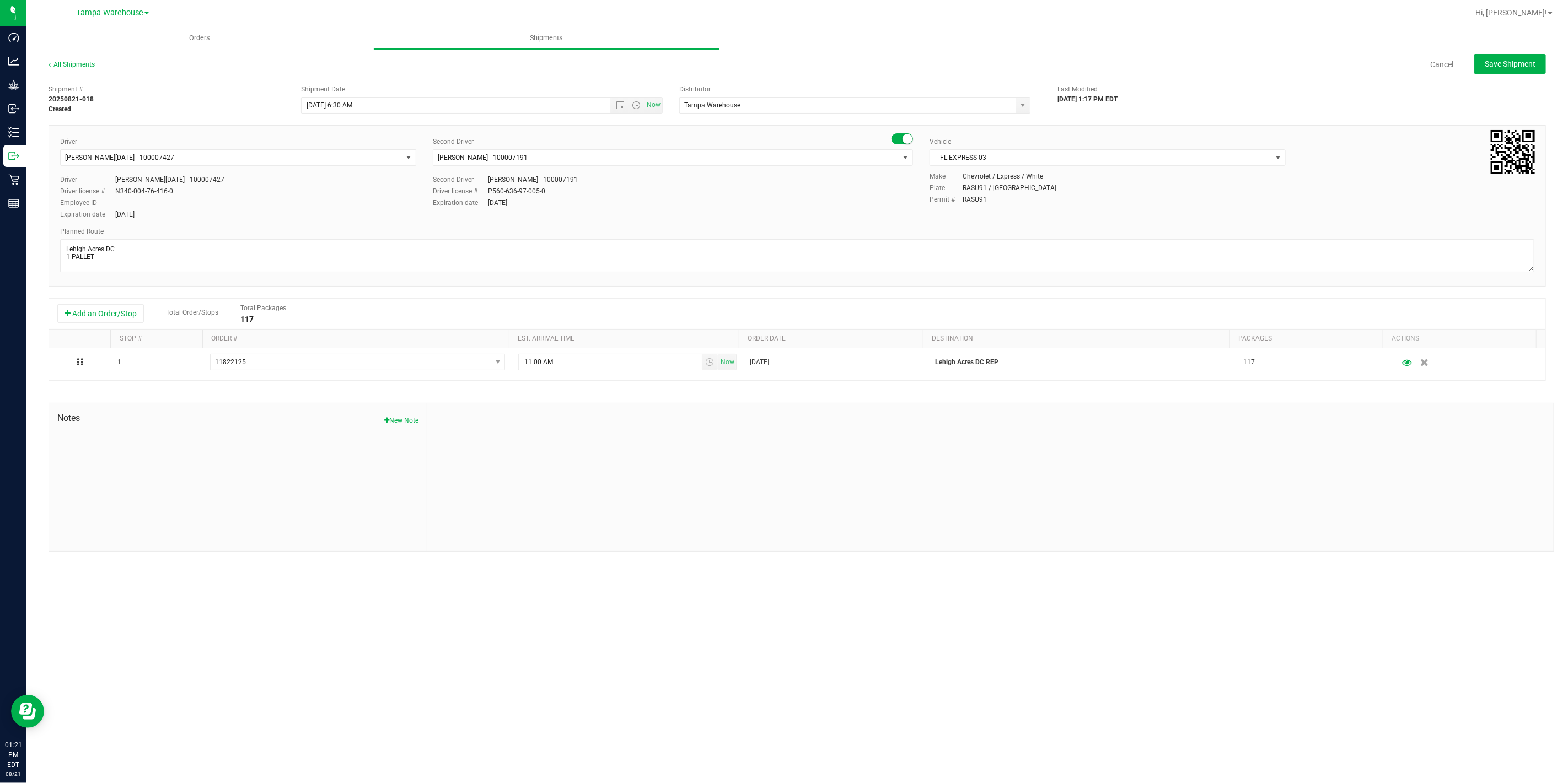
click at [600, 412] on div at bounding box center [990, 477] width 1126 height 148
click at [1501, 66] on span "Save Shipment" at bounding box center [1510, 64] width 51 height 9
type input "8/22/2025 10:30 AM"
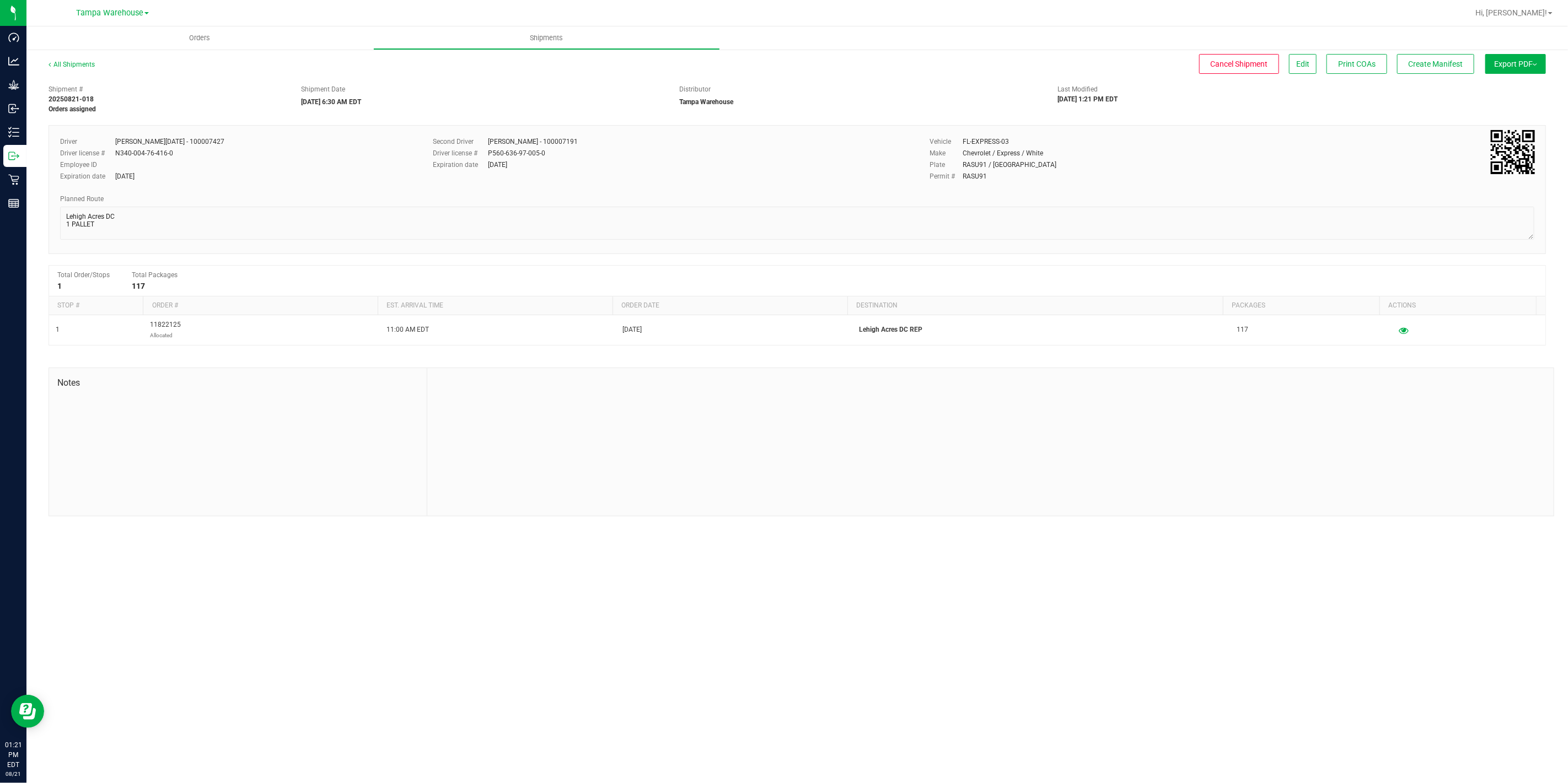
click at [1501, 66] on button "Export PDF" at bounding box center [1515, 64] width 60 height 20
click at [1506, 85] on span "Manifest by Package ID" at bounding box center [1499, 88] width 70 height 8
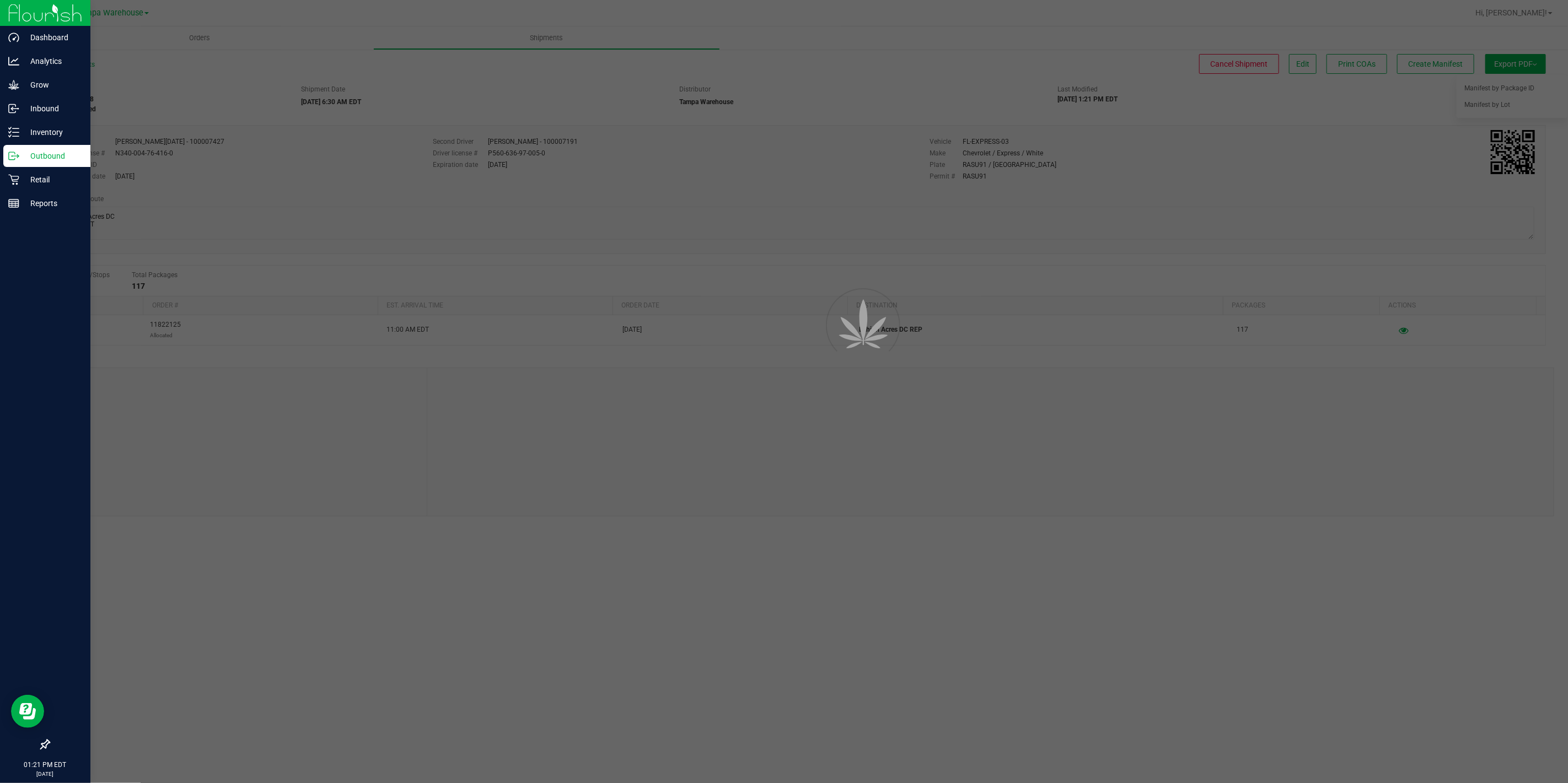
click at [34, 155] on p "Outbound" at bounding box center [52, 156] width 66 height 13
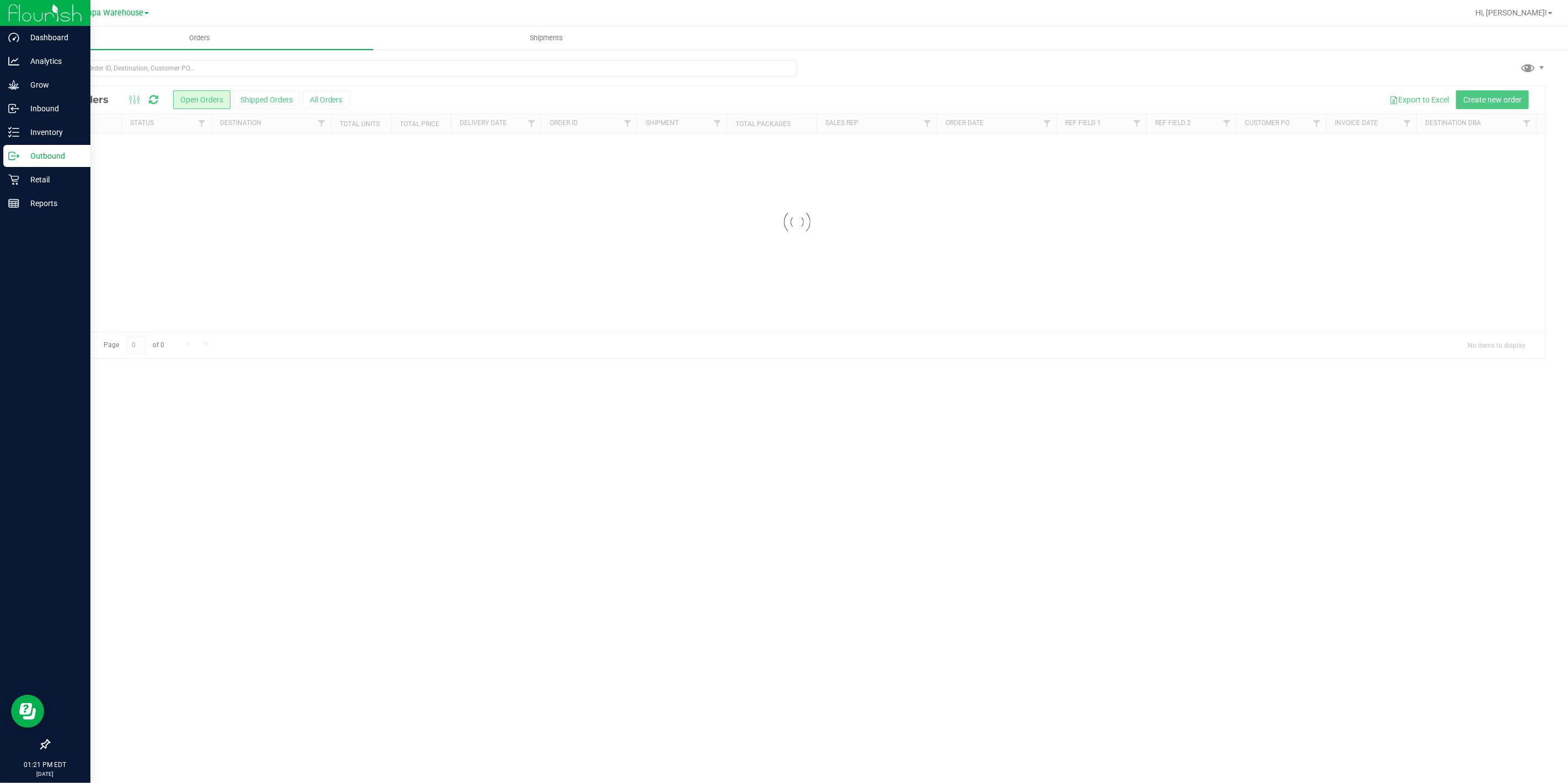
click at [34, 155] on p "Outbound" at bounding box center [52, 156] width 66 height 13
